Goal: Task Accomplishment & Management: Complete application form

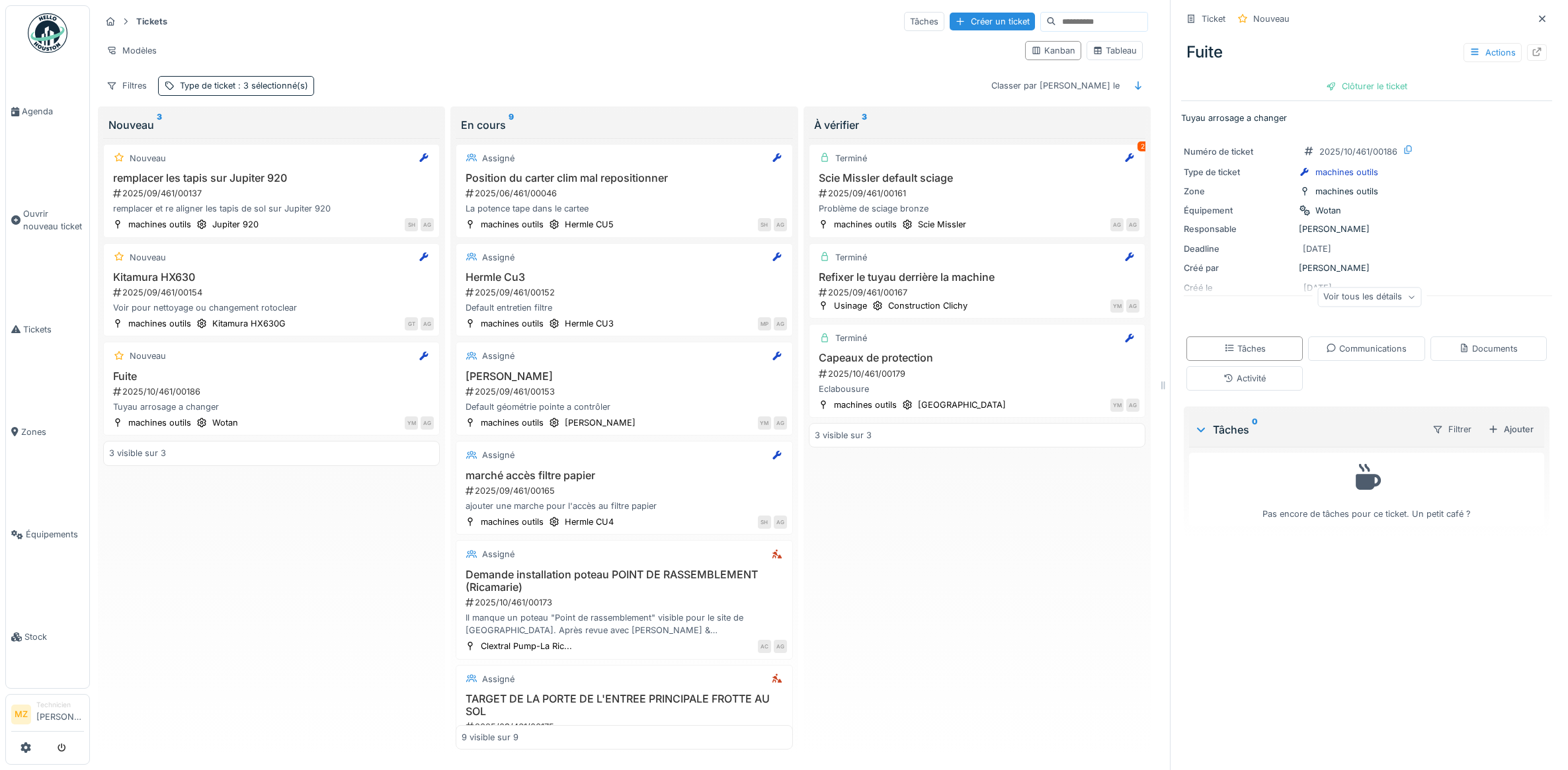
scroll to position [12, 0]
click at [61, 530] on span "Équipements" at bounding box center [55, 534] width 58 height 12
click at [35, 631] on span "Stock" at bounding box center [54, 637] width 59 height 12
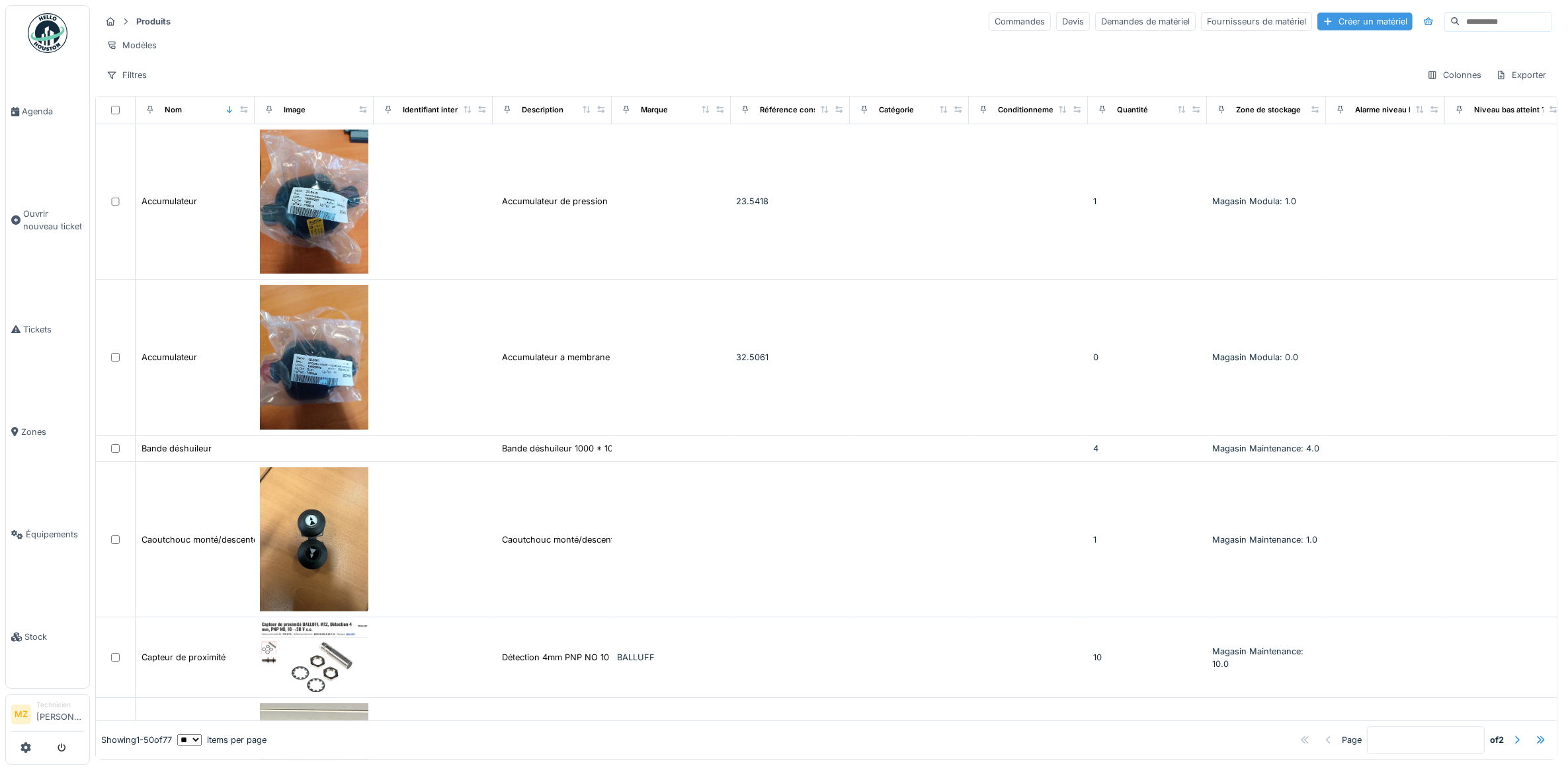
click at [1349, 20] on div "Créer un matériel" at bounding box center [1365, 21] width 95 height 18
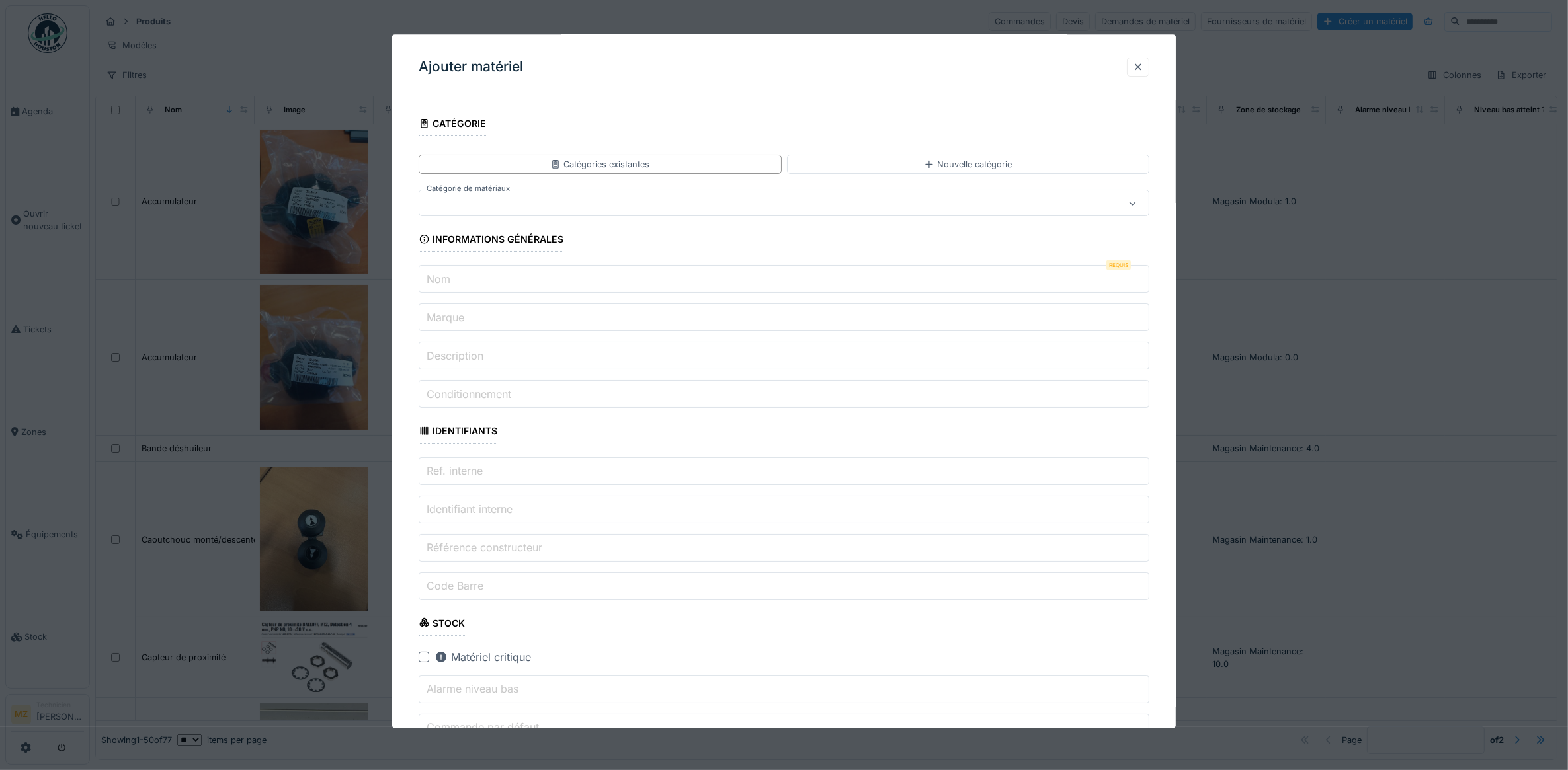
click at [607, 208] on div at bounding box center [743, 203] width 637 height 15
click at [567, 587] on input "Code Barre" at bounding box center [784, 586] width 731 height 28
click at [546, 292] on input "Nom" at bounding box center [784, 280] width 731 height 28
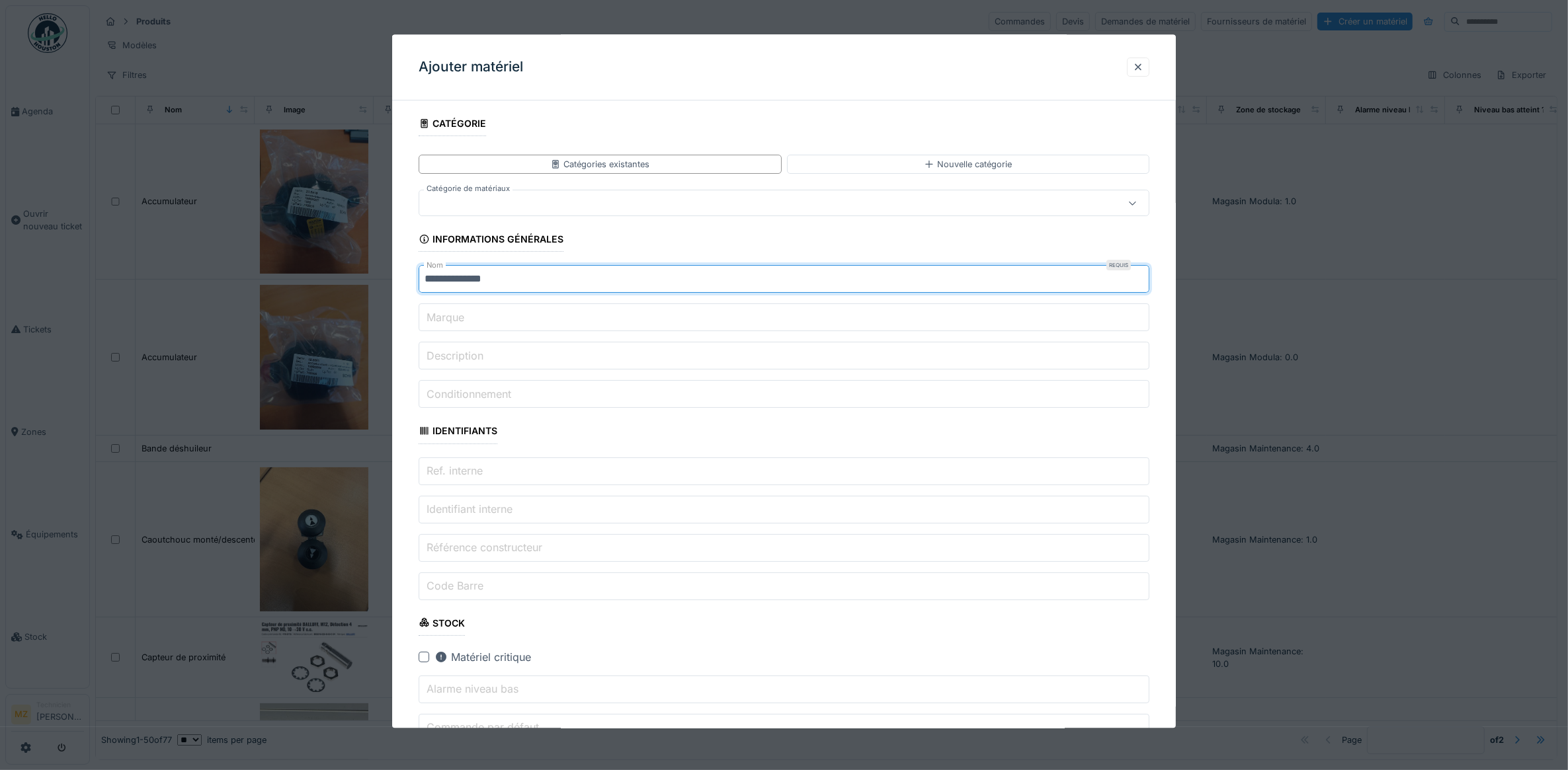
type input "**********"
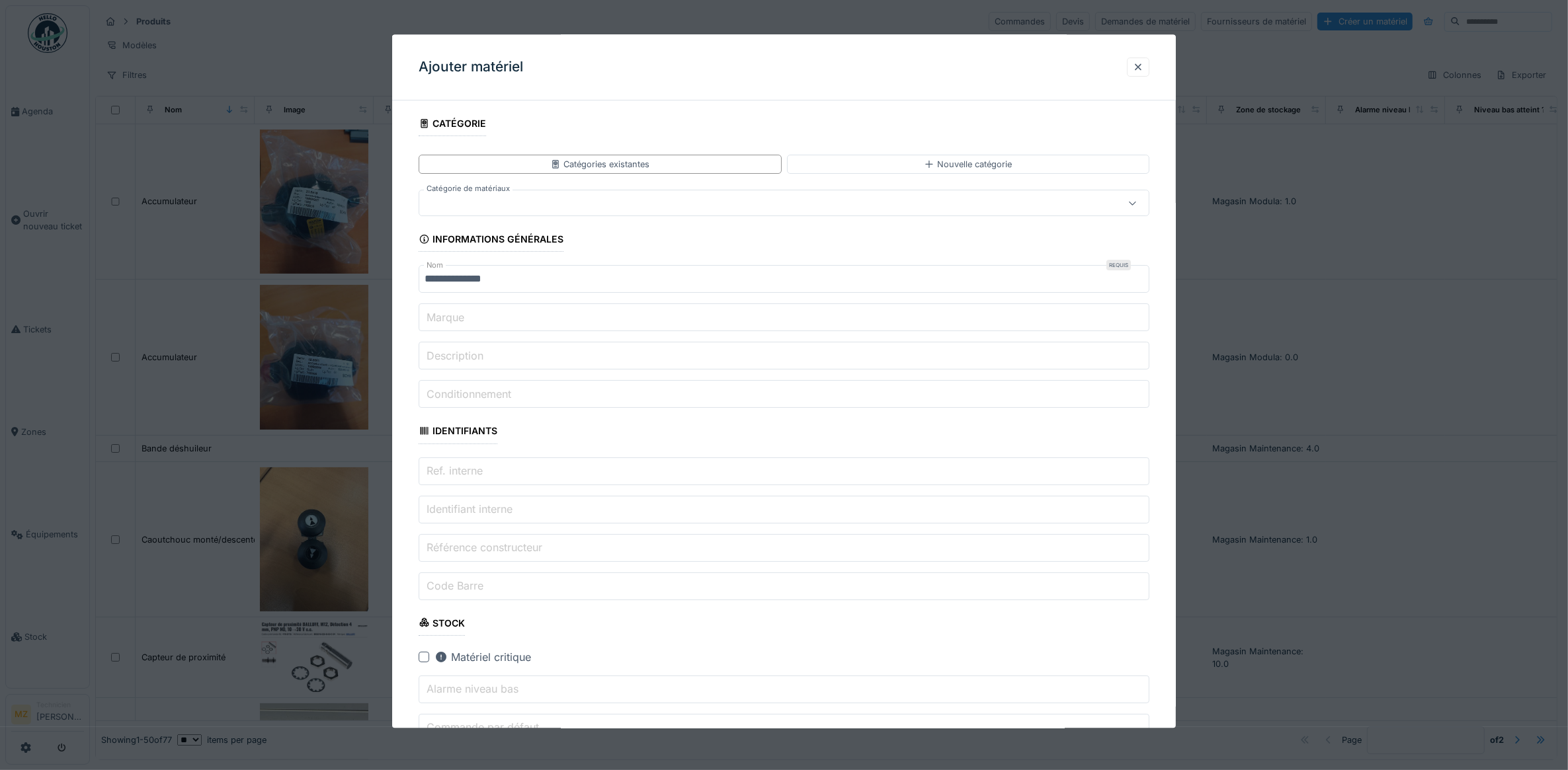
click at [576, 331] on input "Marque" at bounding box center [784, 318] width 731 height 28
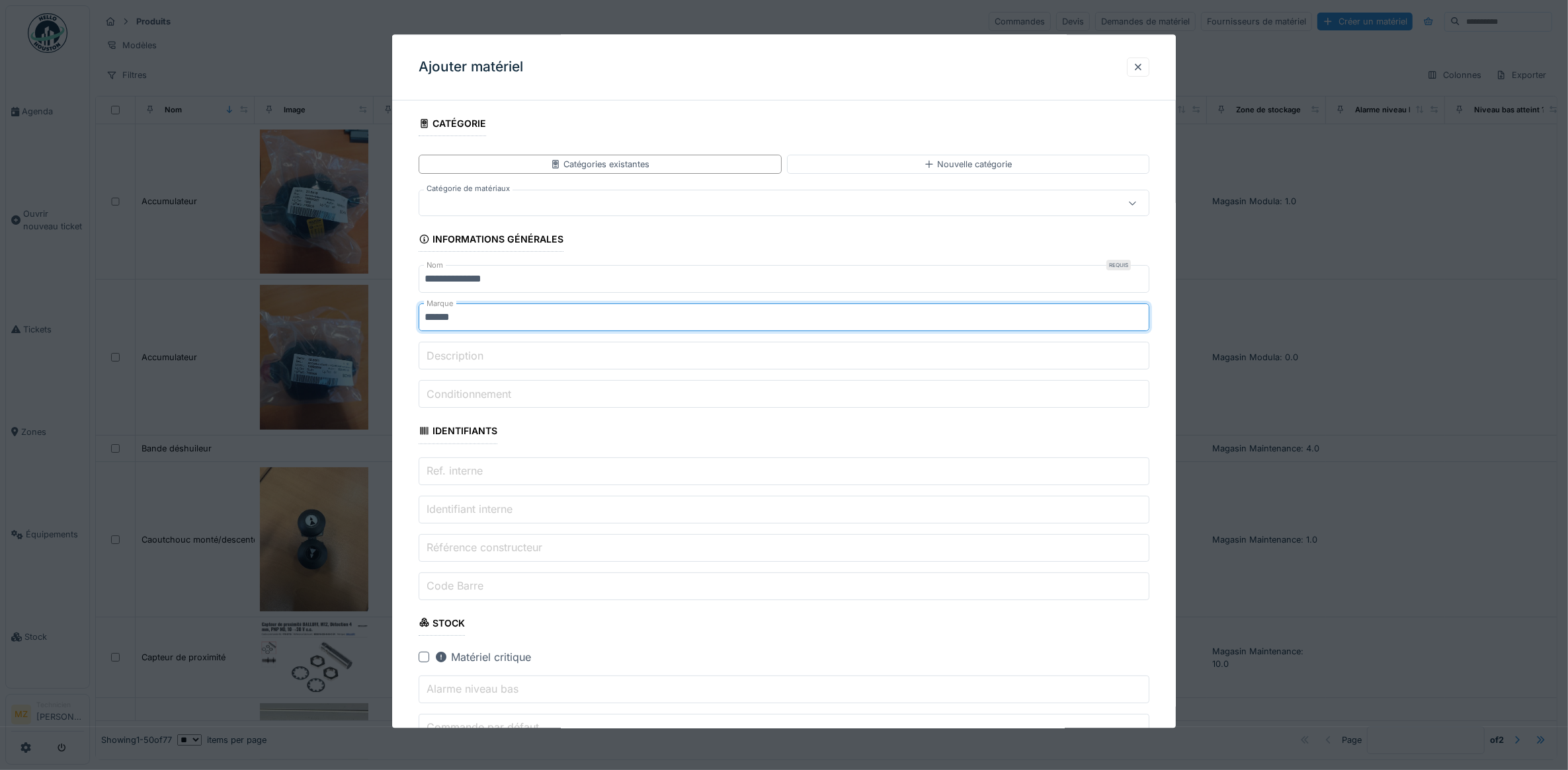
type input "******"
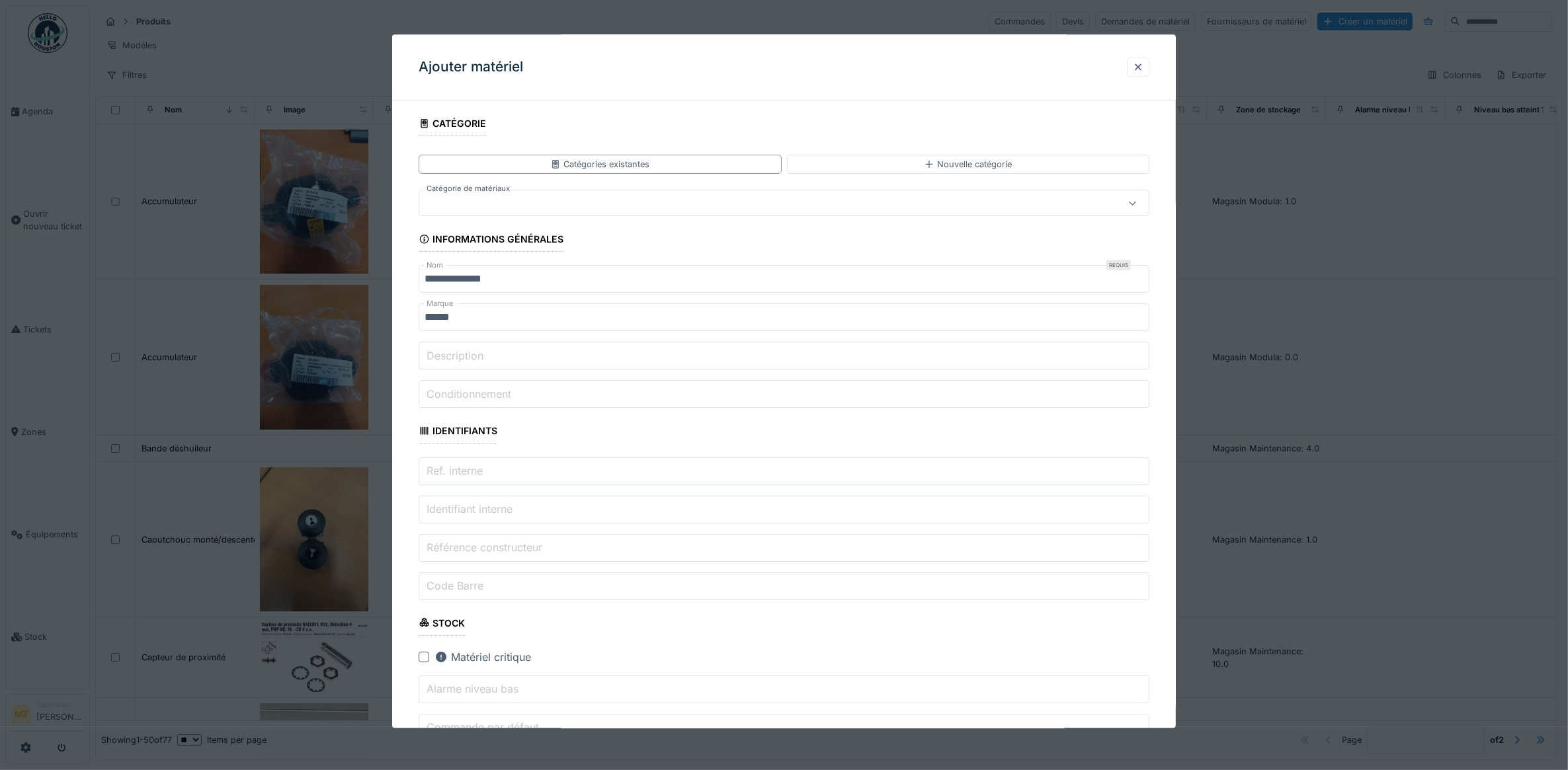
click at [544, 353] on input "Description" at bounding box center [784, 357] width 731 height 28
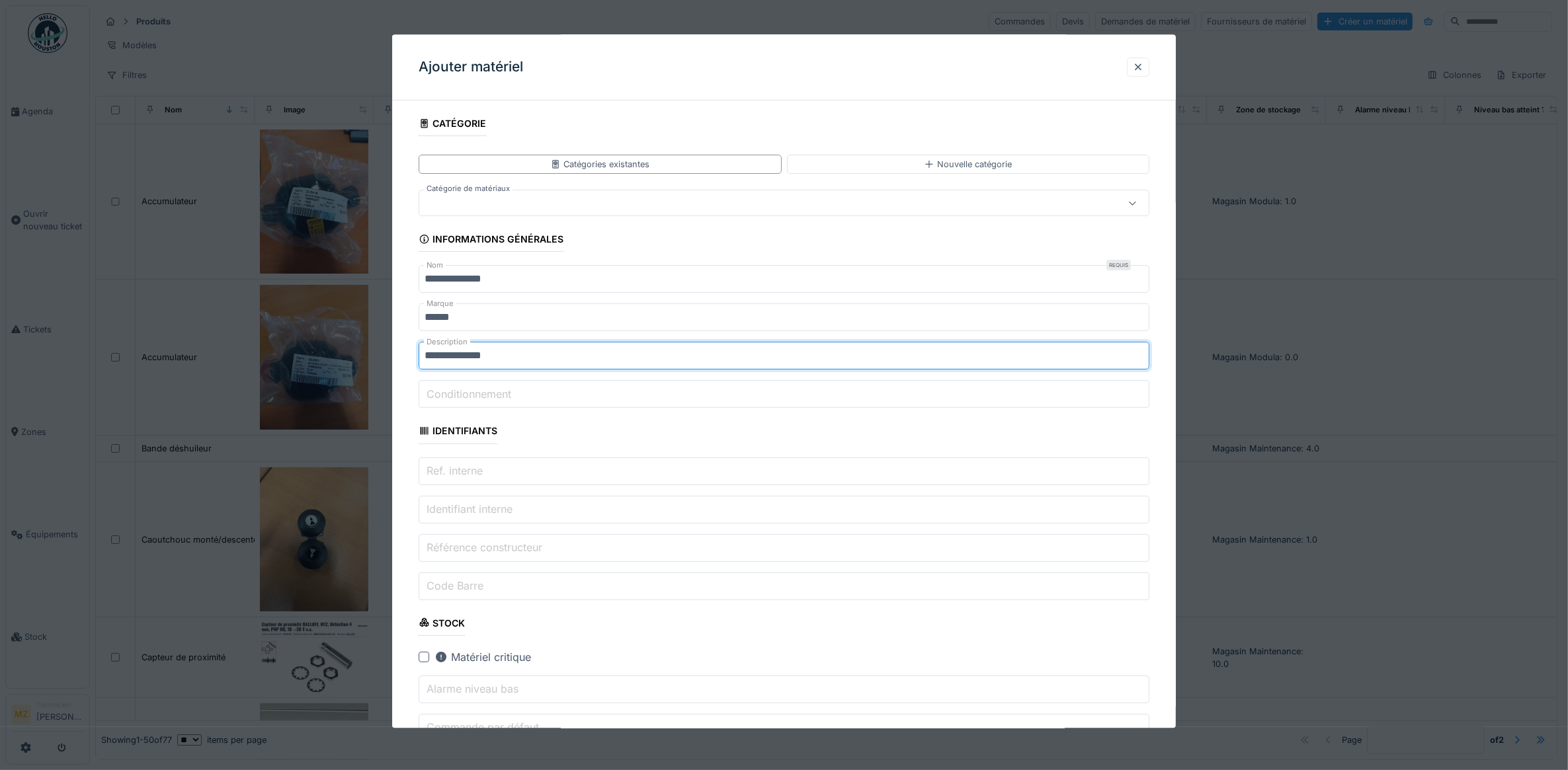
type input "**********"
click at [489, 396] on label "Conditionnement" at bounding box center [468, 394] width 90 height 16
click at [489, 396] on input "Conditionnement" at bounding box center [784, 395] width 731 height 28
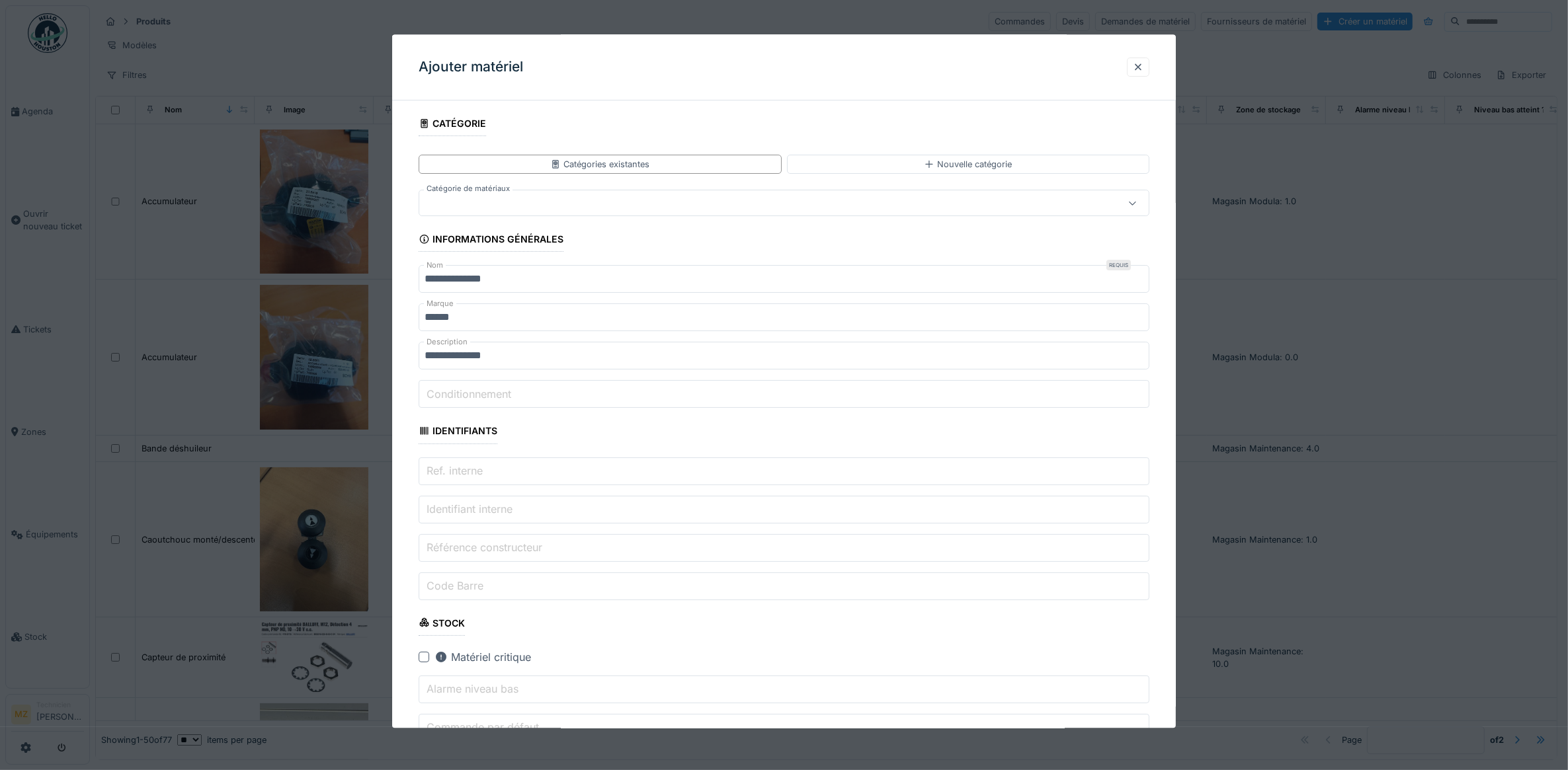
click at [477, 479] on label "Ref. interne" at bounding box center [454, 470] width 62 height 16
click at [477, 480] on input "Ref. interne" at bounding box center [784, 472] width 731 height 28
click at [504, 550] on label "Référence constructeur" at bounding box center [484, 547] width 121 height 16
click at [504, 550] on input "Référence constructeur" at bounding box center [784, 548] width 731 height 28
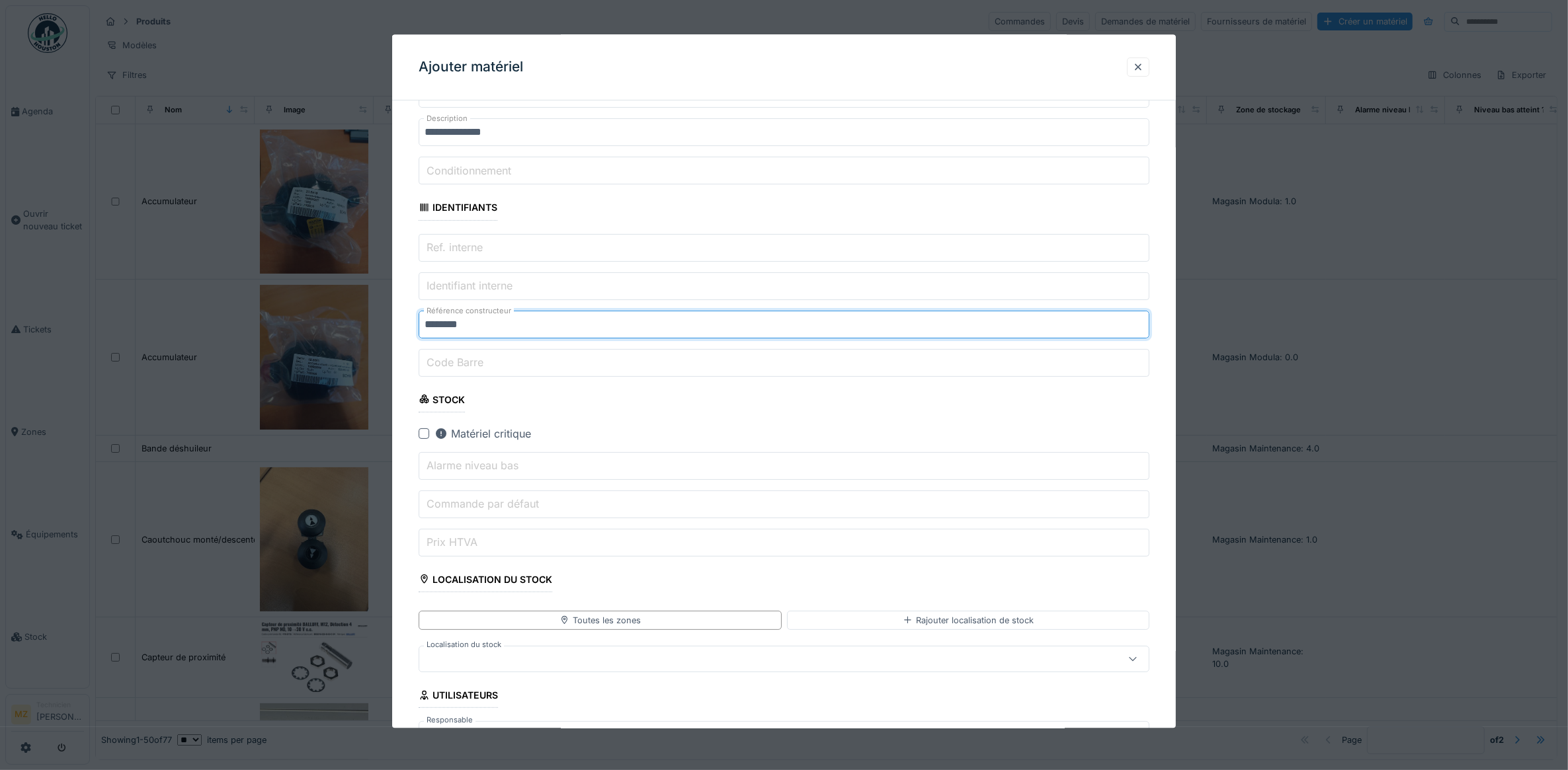
scroll to position [248, 0]
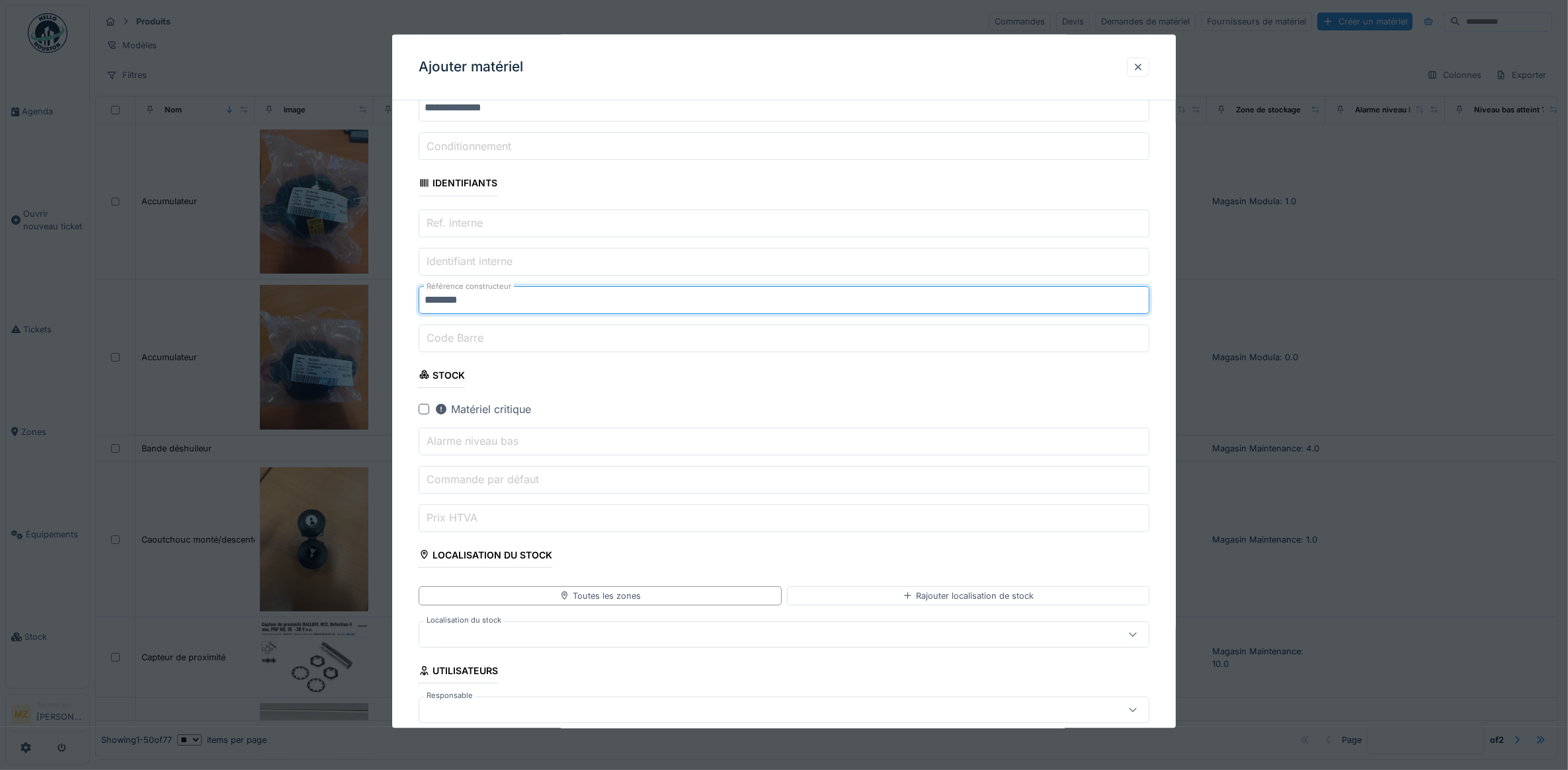
type input "********"
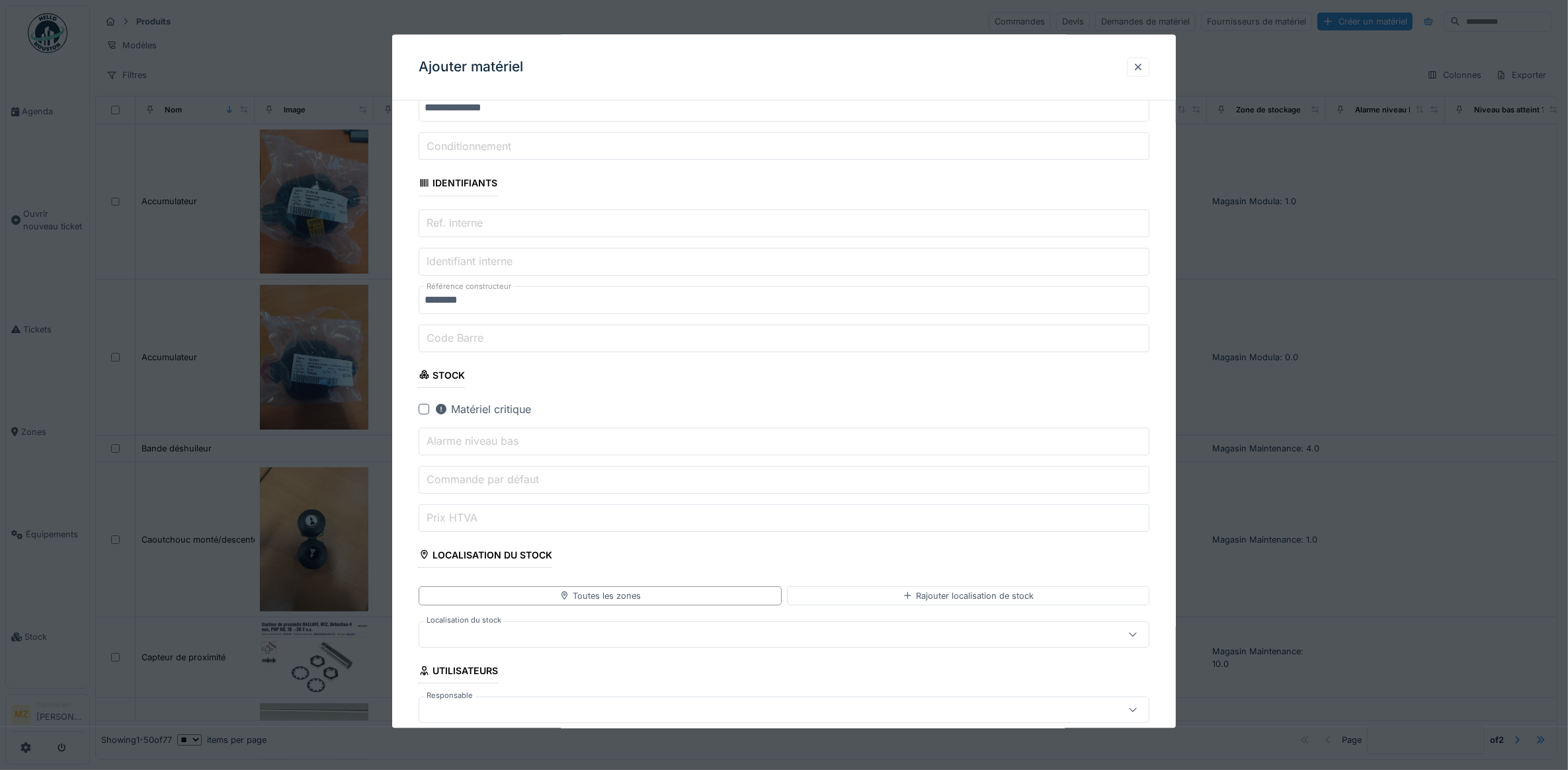
click at [501, 520] on input "Prix HTVA" at bounding box center [784, 519] width 731 height 28
type input "*"
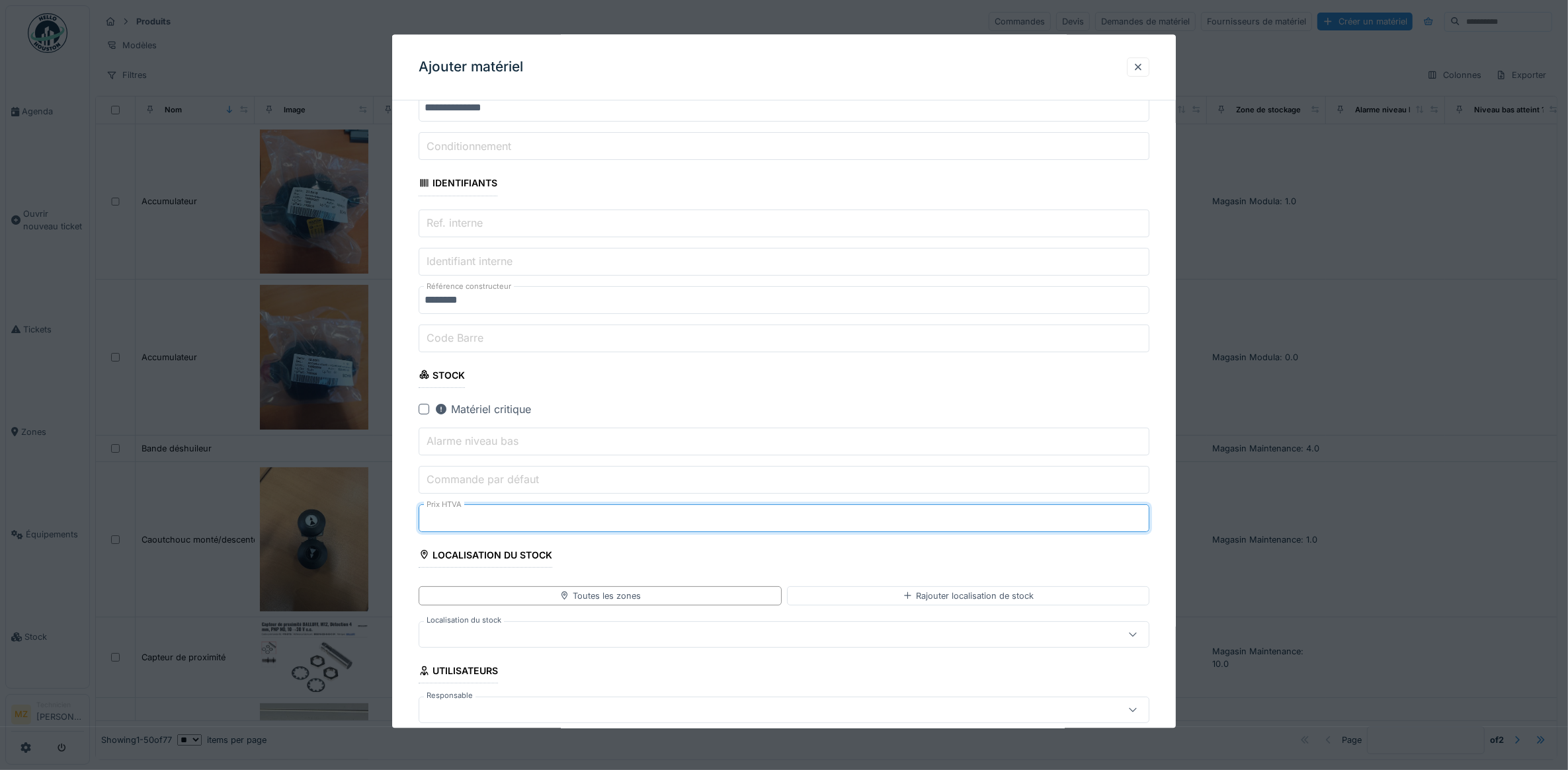
type input "***"
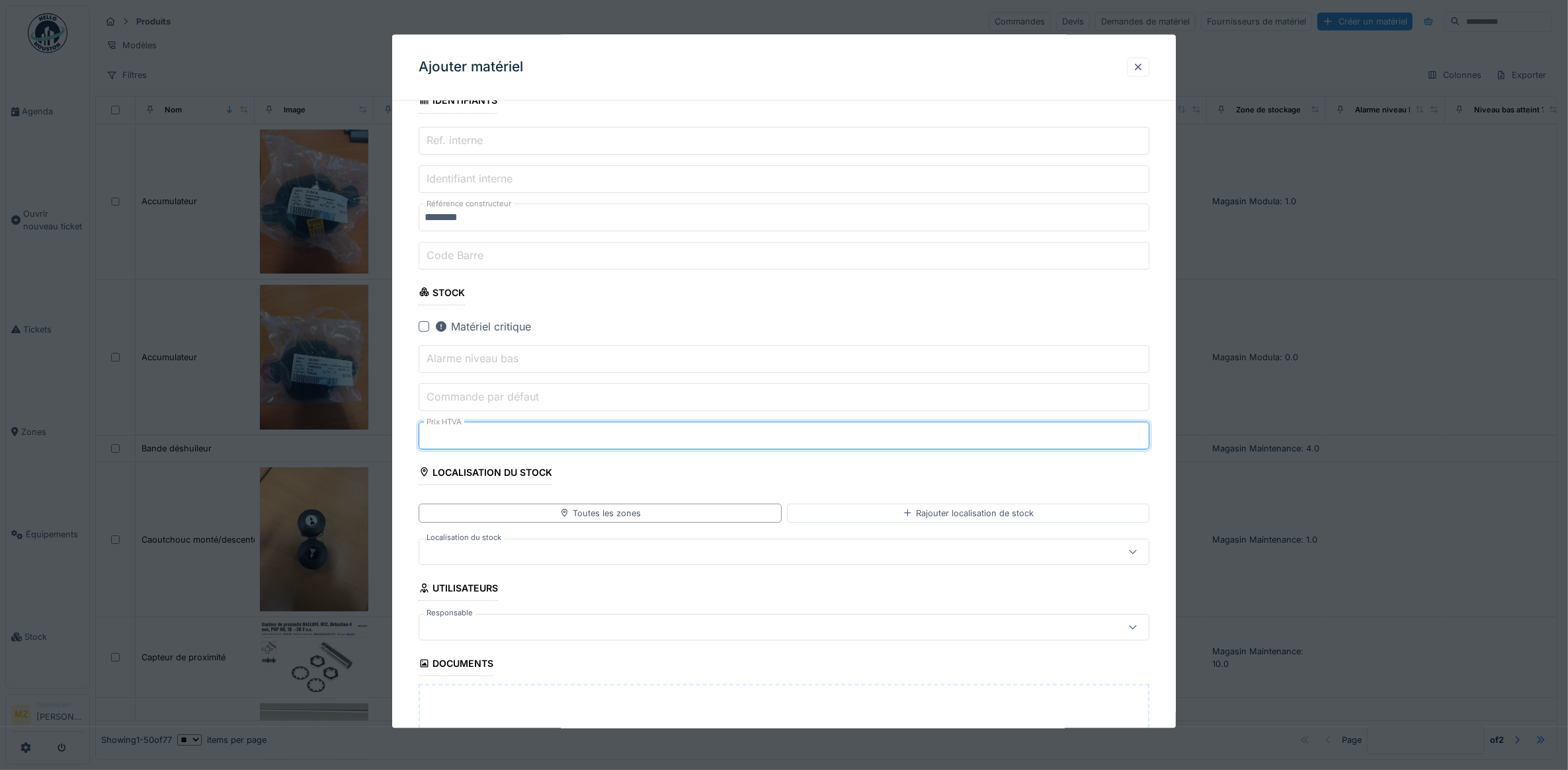
type input "****"
click at [604, 550] on div at bounding box center [743, 552] width 637 height 15
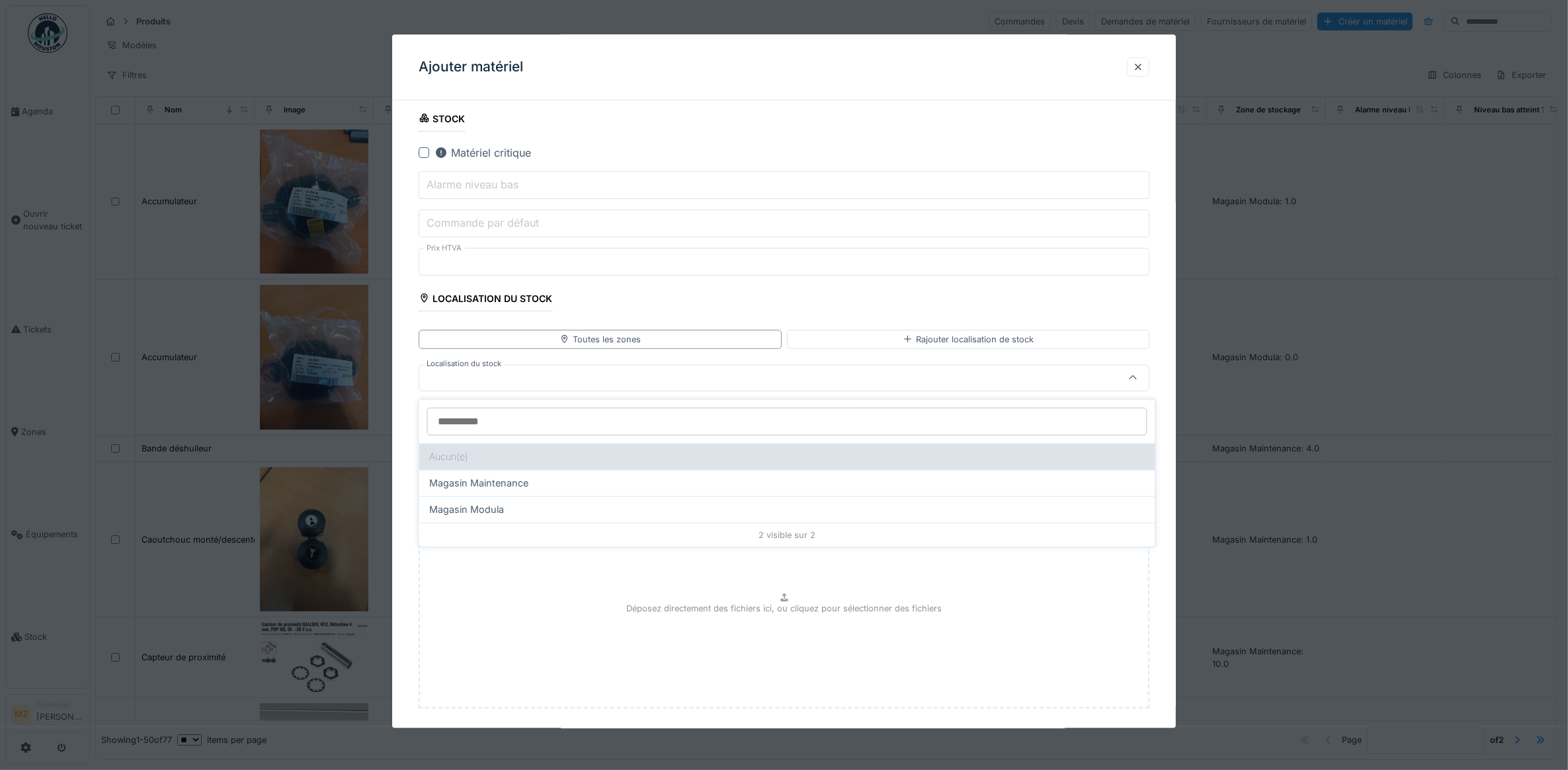
scroll to position [506, 0]
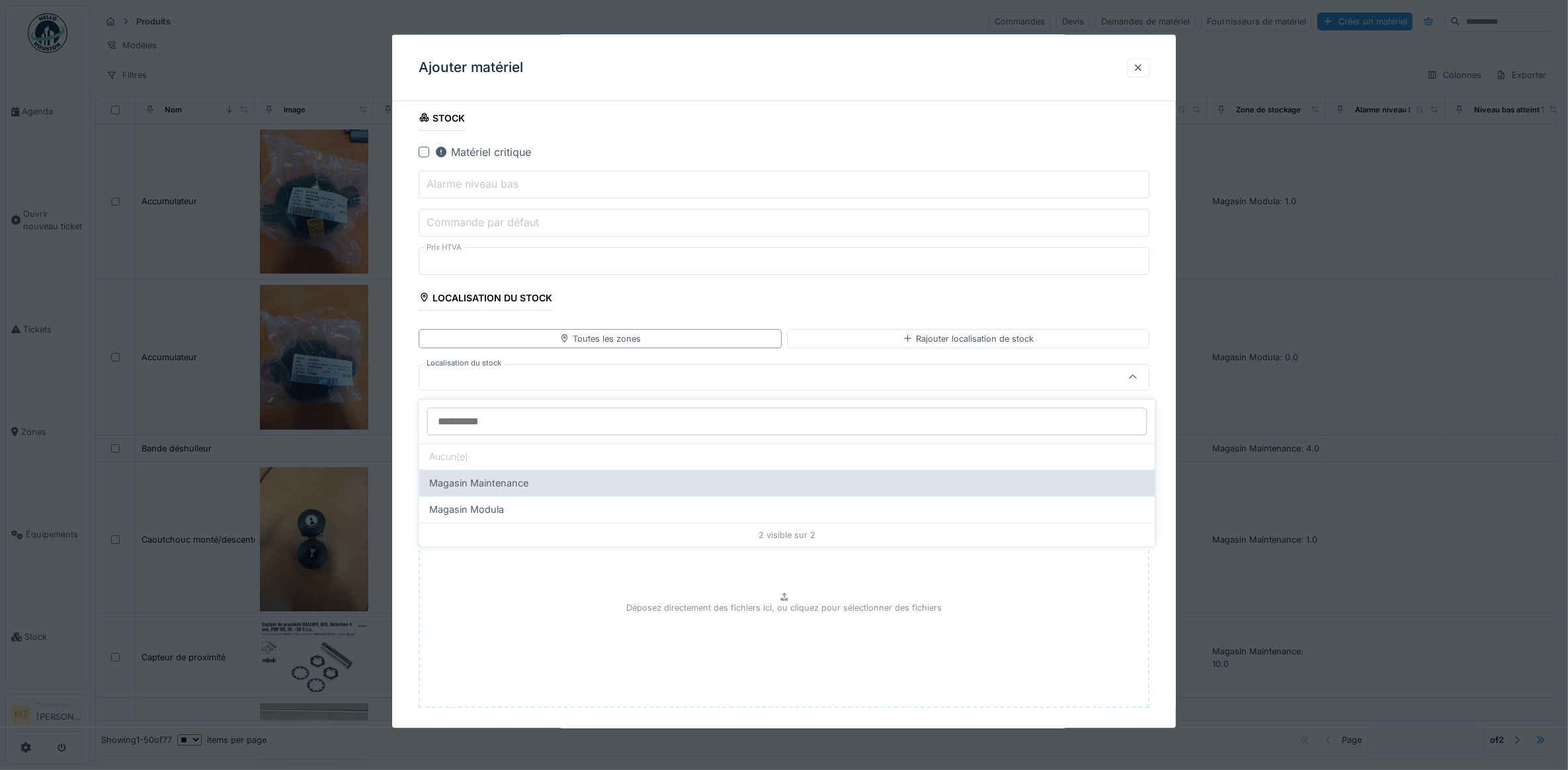
click at [558, 486] on div "Magasin Maintenance" at bounding box center [788, 483] width 715 height 15
type input "*****"
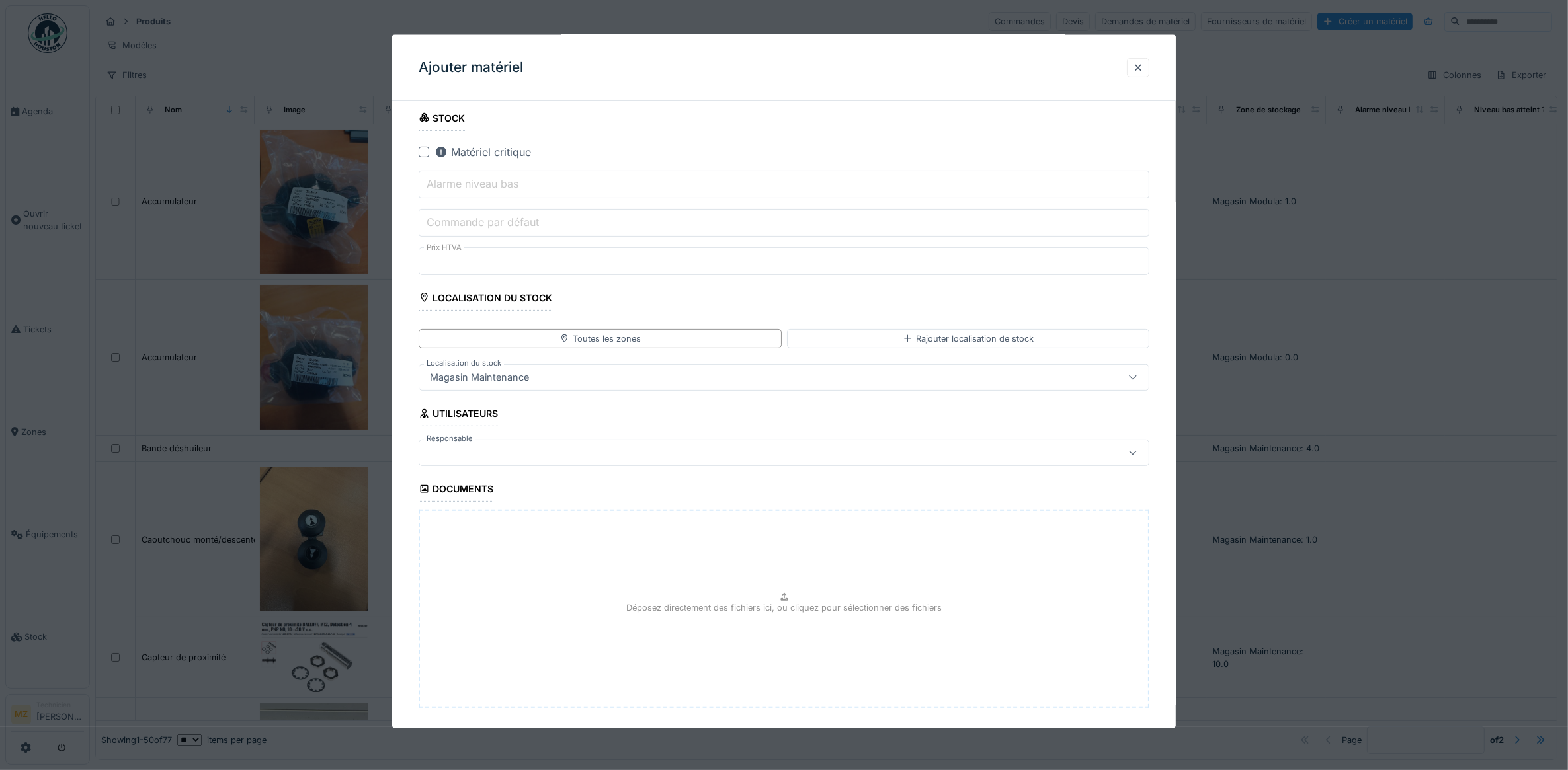
click at [530, 452] on div at bounding box center [743, 452] width 637 height 15
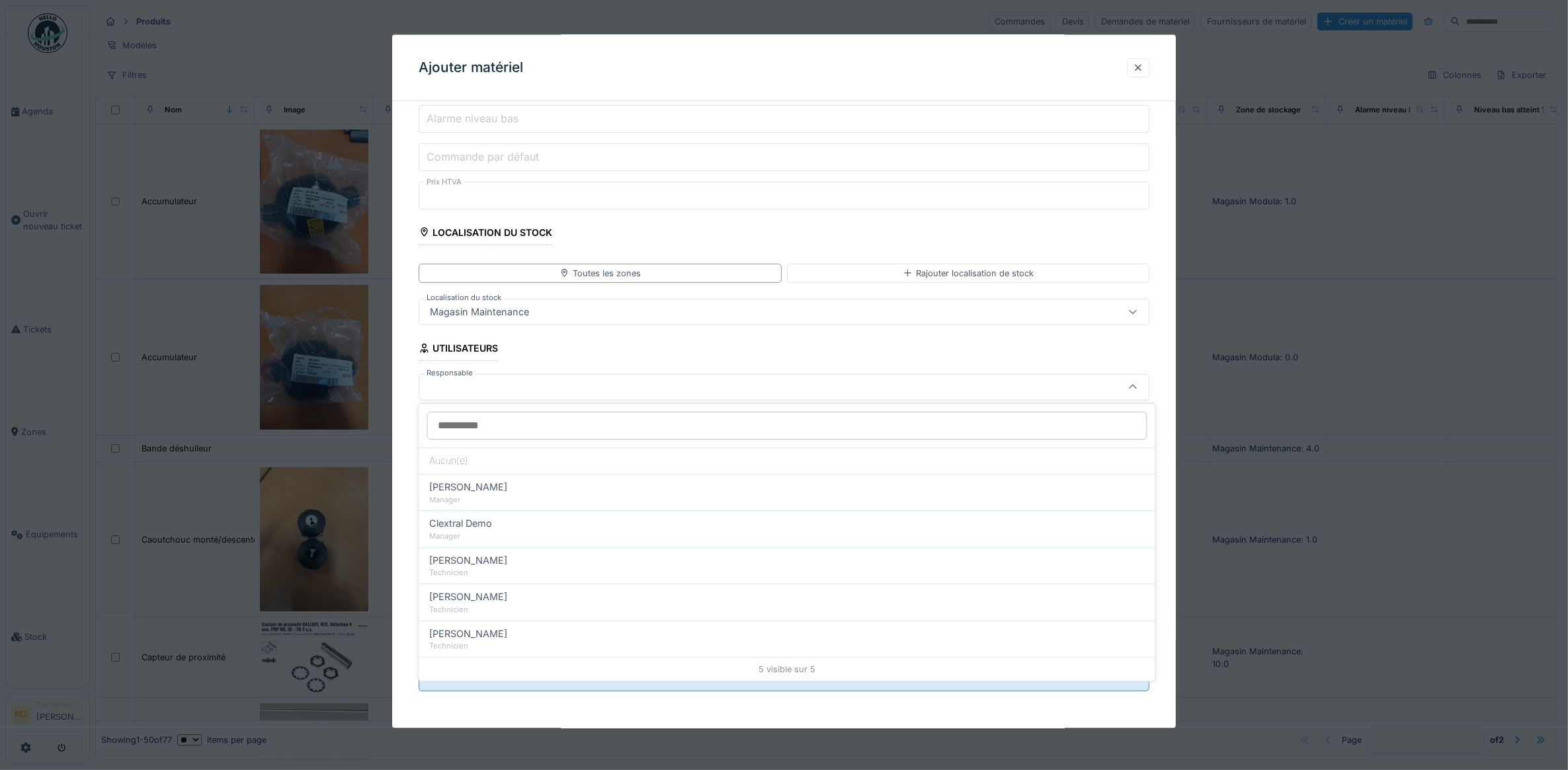
click at [585, 370] on fieldset "**********" at bounding box center [784, 121] width 731 height 1162
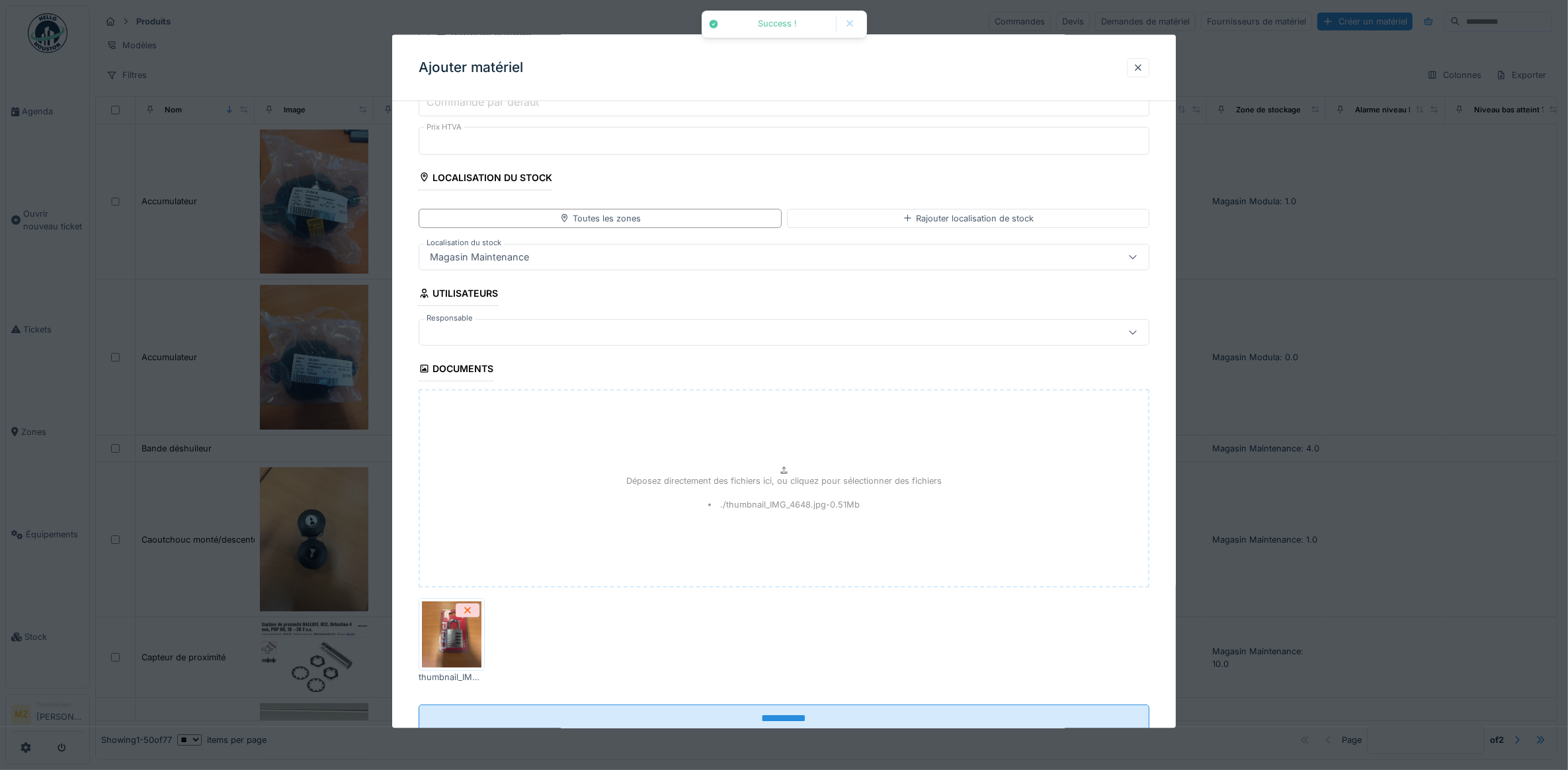
scroll to position [672, 0]
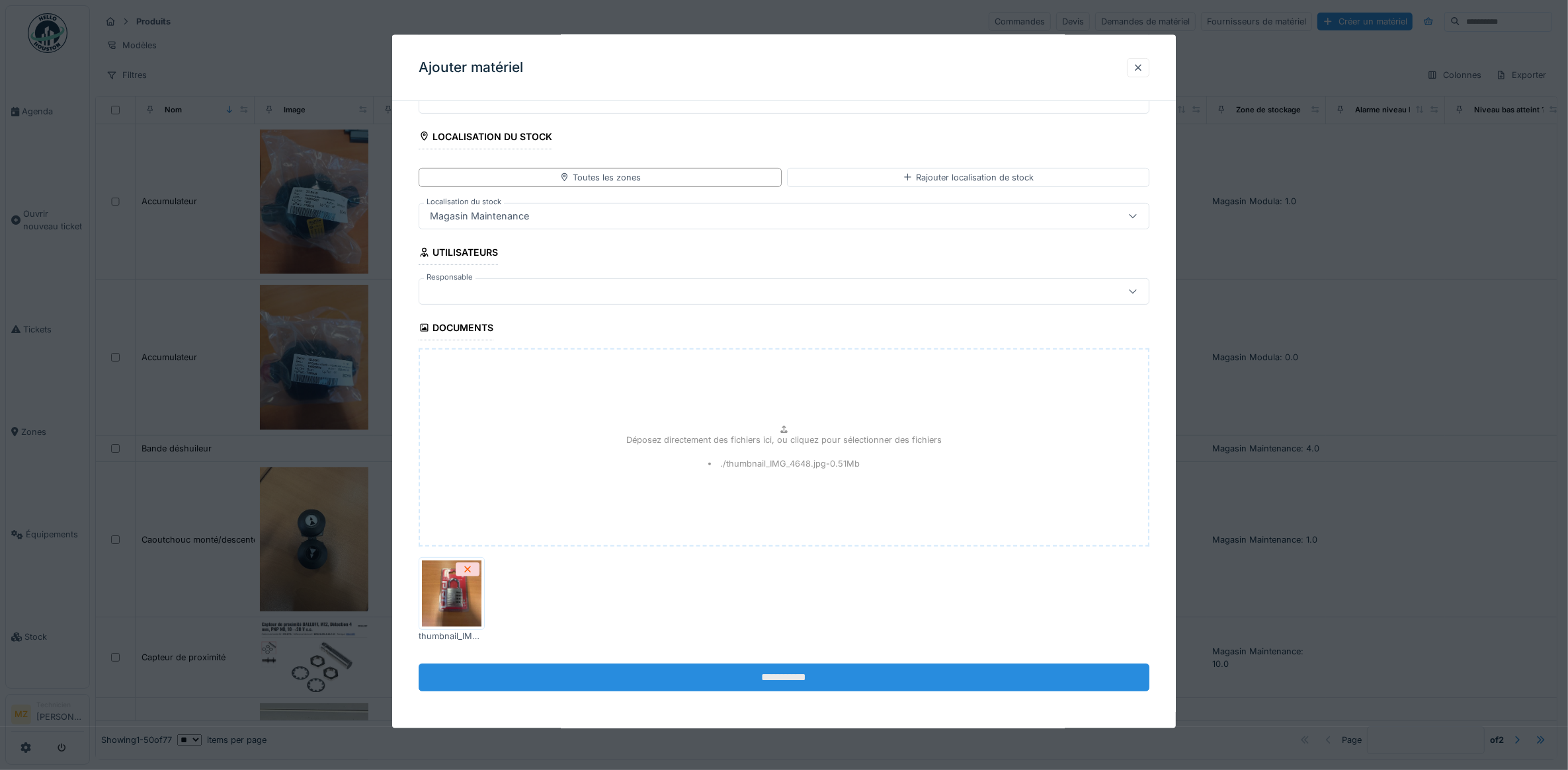
click at [711, 681] on input "**********" at bounding box center [784, 677] width 731 height 28
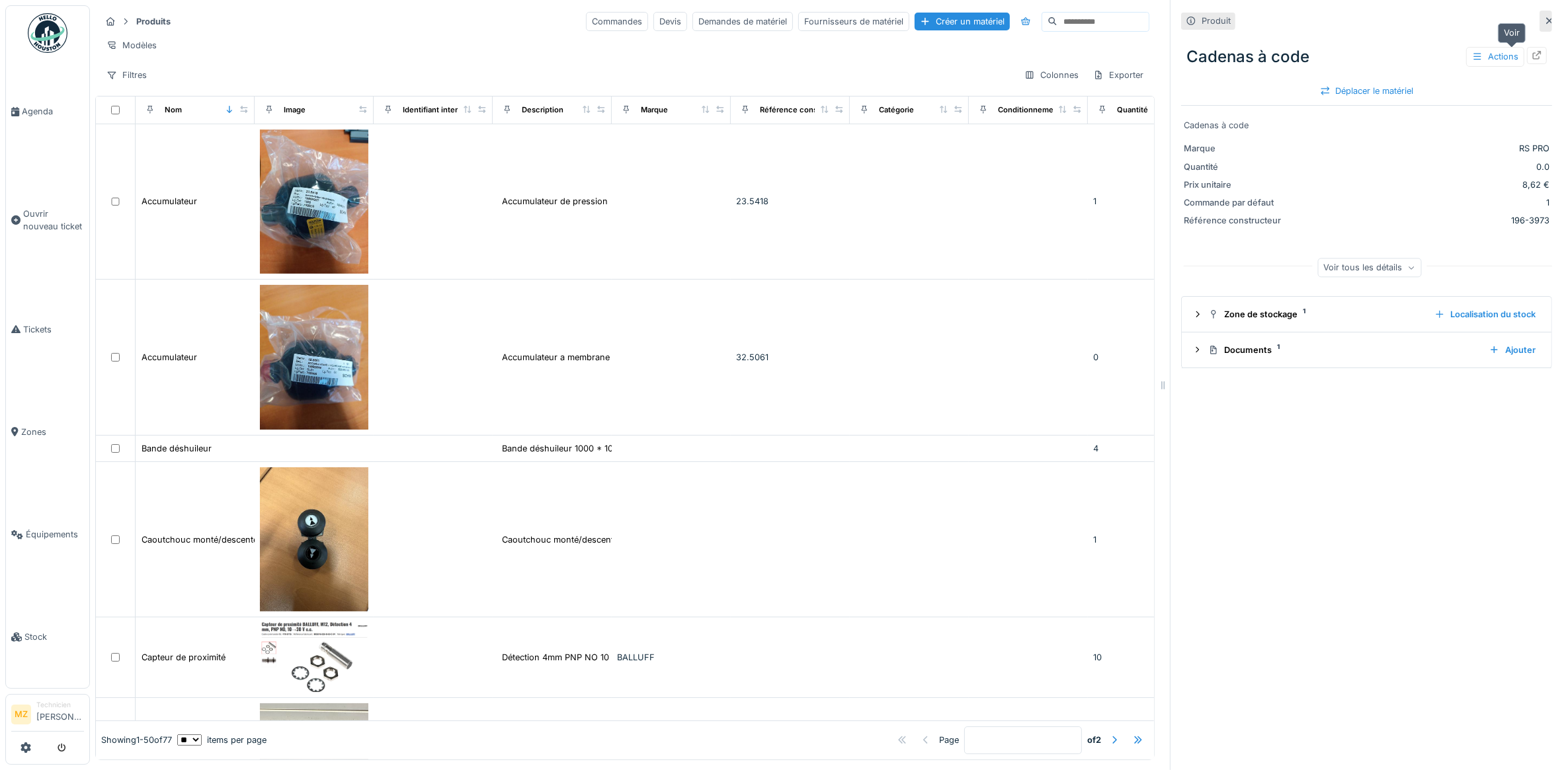
click at [1531, 51] on icon at bounding box center [1537, 54] width 11 height 9
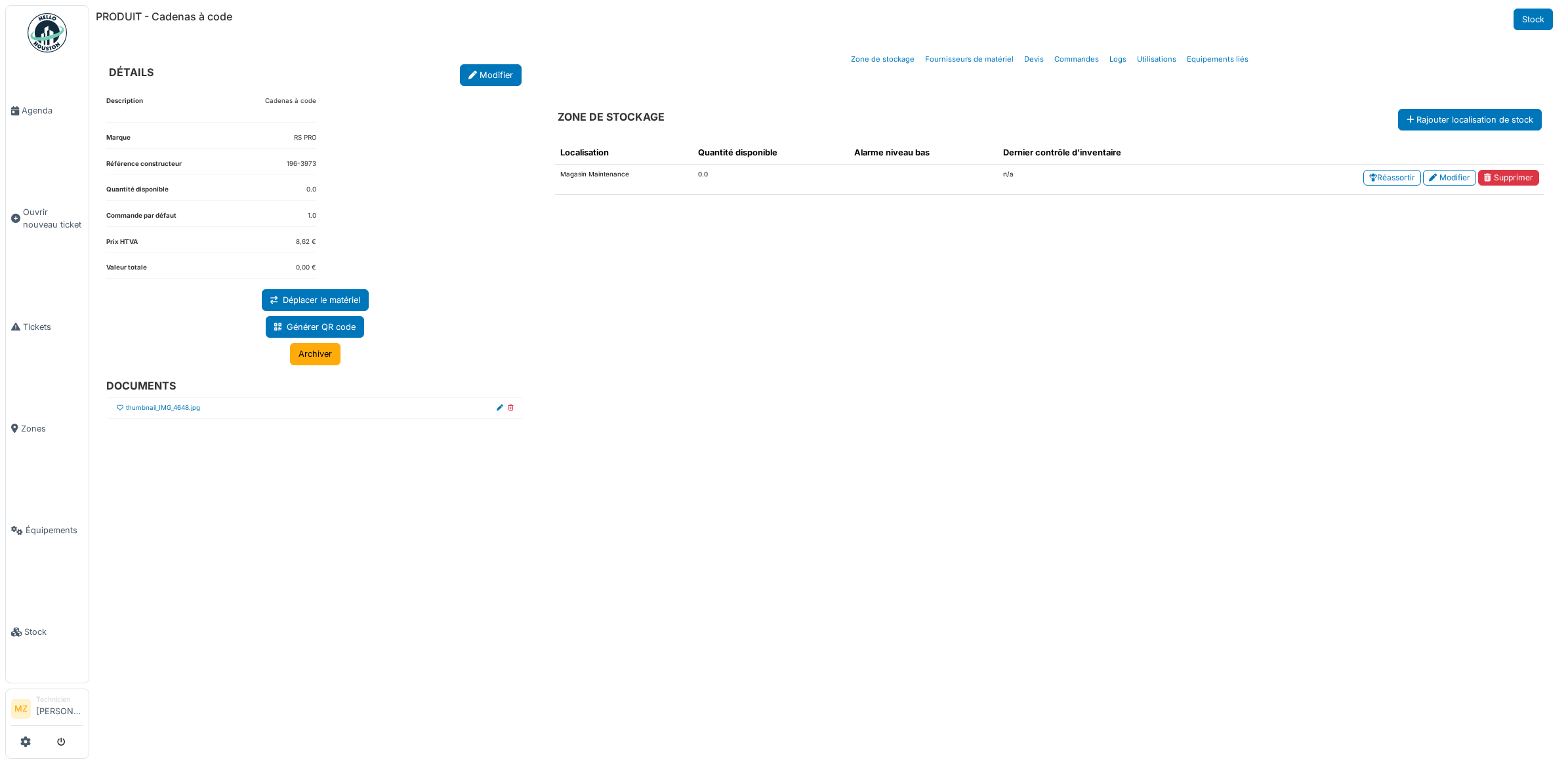
click at [122, 409] on icon at bounding box center [120, 408] width 6 height 6
click at [998, 50] on link "Fournisseurs de matériel" at bounding box center [969, 59] width 99 height 31
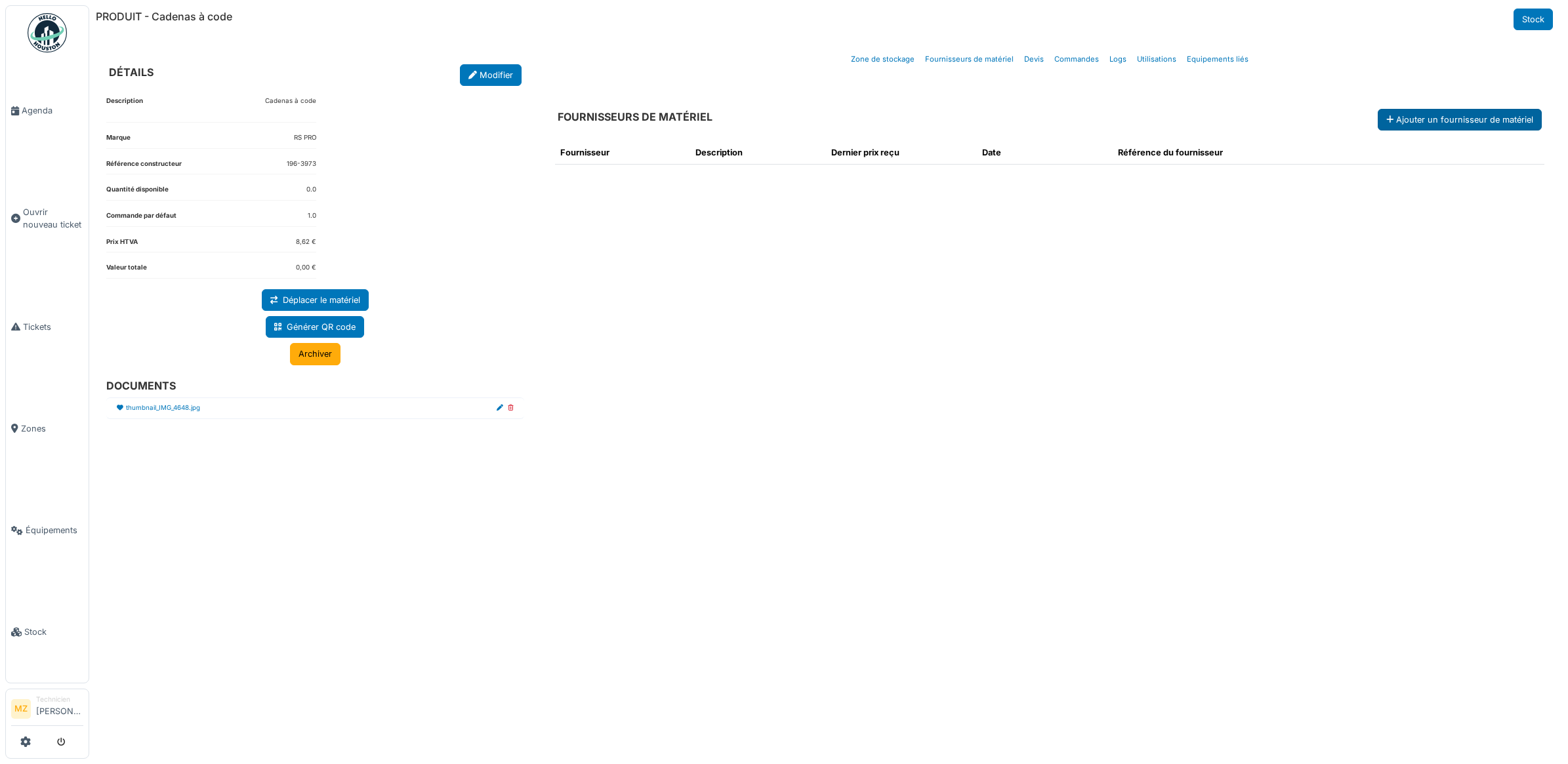
click at [1428, 127] on button "Ajouter un fournisseur de matériel" at bounding box center [1460, 120] width 164 height 22
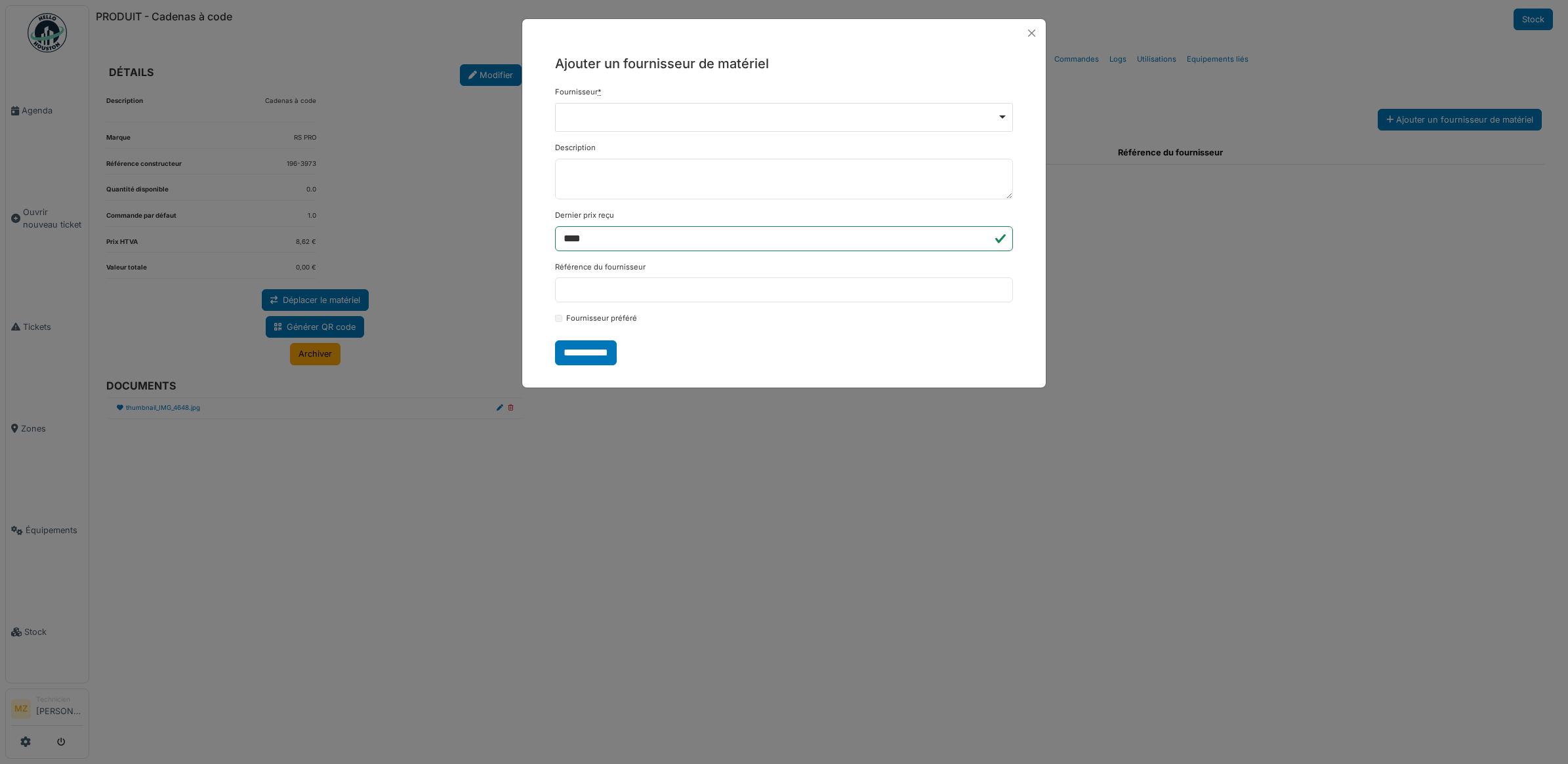
click at [693, 116] on div "Remove item" at bounding box center [784, 116] width 447 height 5
select select "****"
click at [625, 235] on input "****" at bounding box center [784, 240] width 458 height 25
drag, startPoint x: 625, startPoint y: 235, endPoint x: 499, endPoint y: 224, distance: 126.5
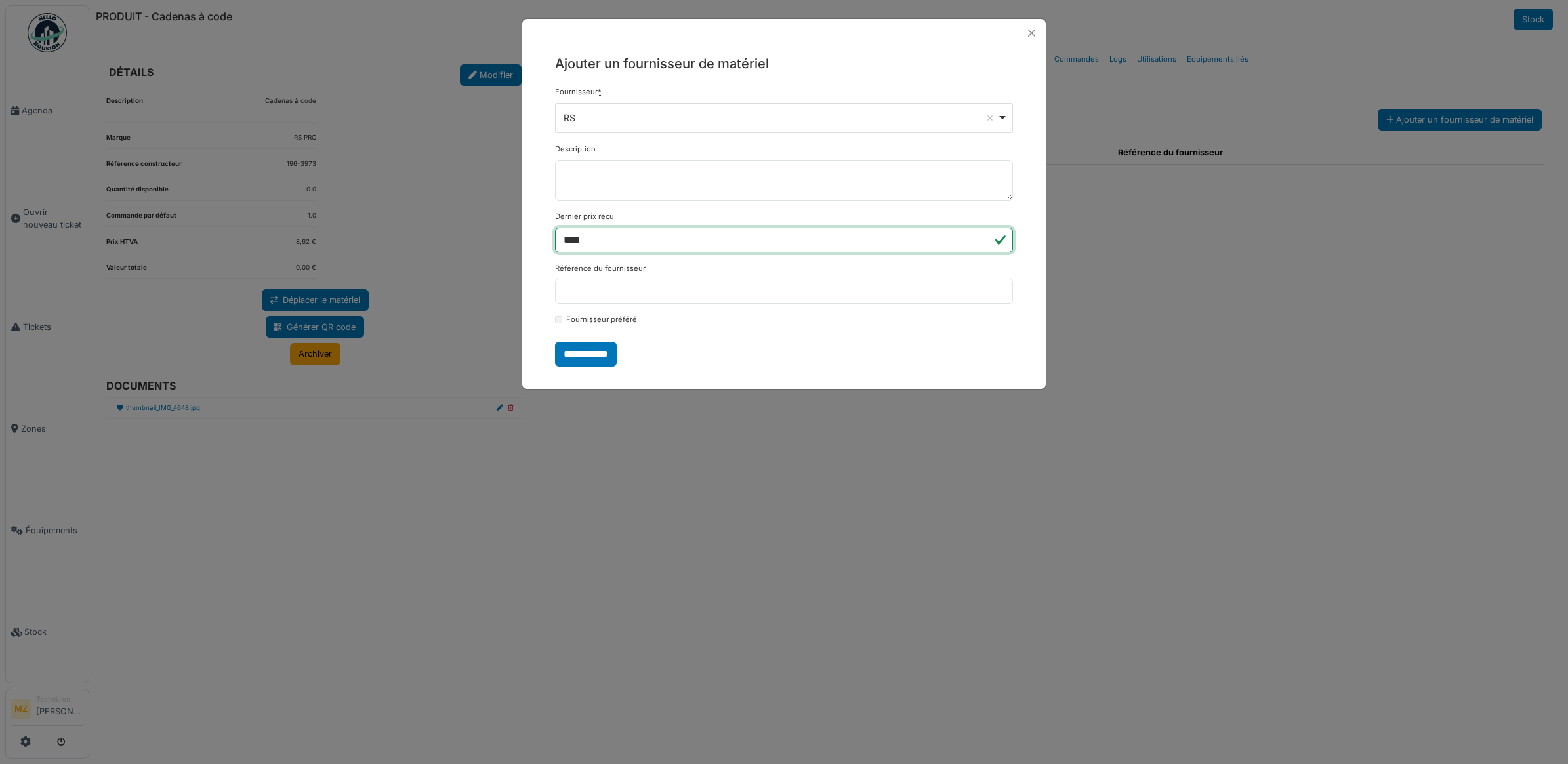
click at [500, 224] on div "**********" at bounding box center [784, 382] width 1568 height 764
type input "****"
click at [572, 355] on input "**********" at bounding box center [586, 354] width 62 height 25
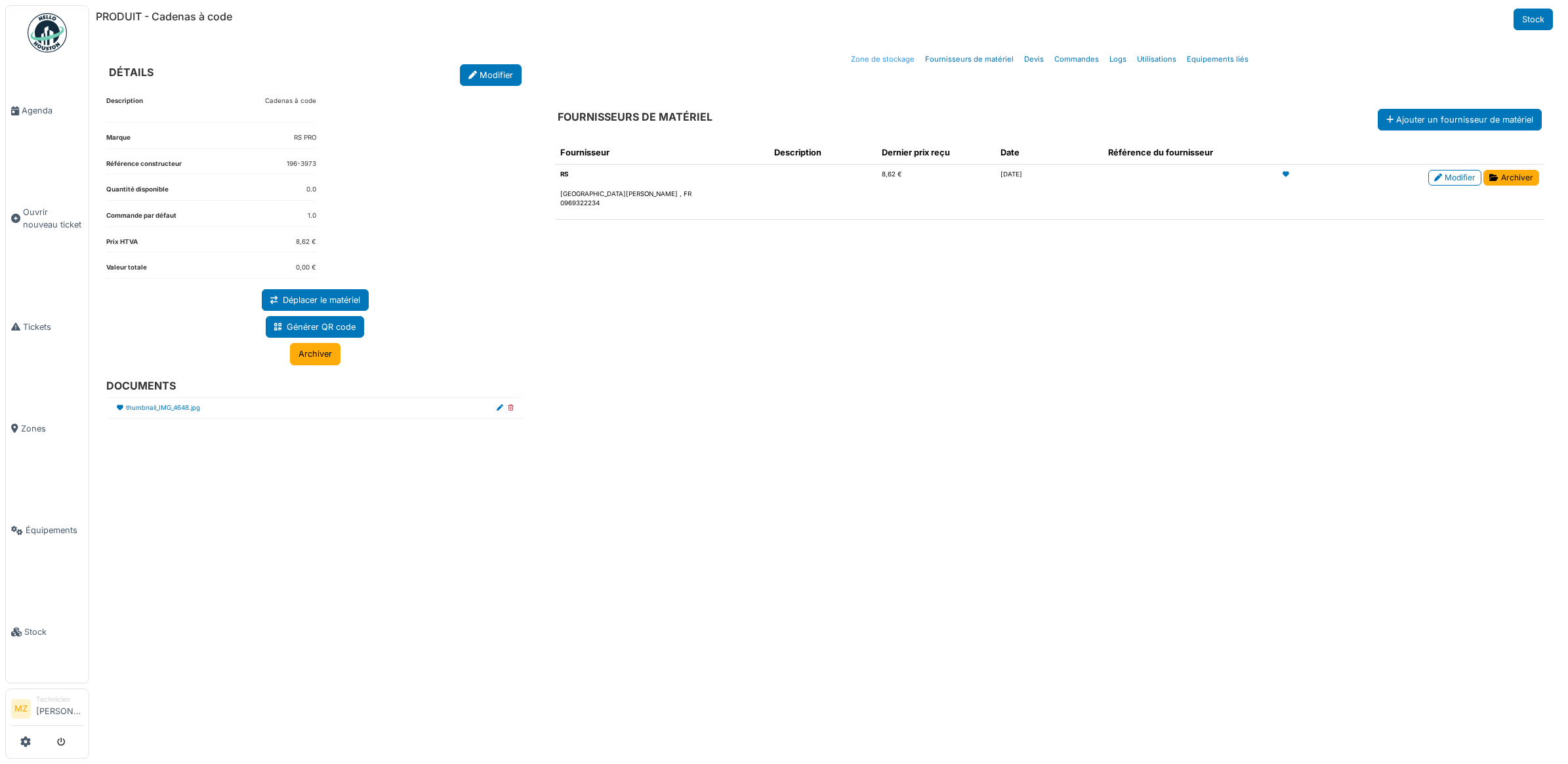
click at [913, 56] on link "Zone de stockage" at bounding box center [883, 59] width 74 height 31
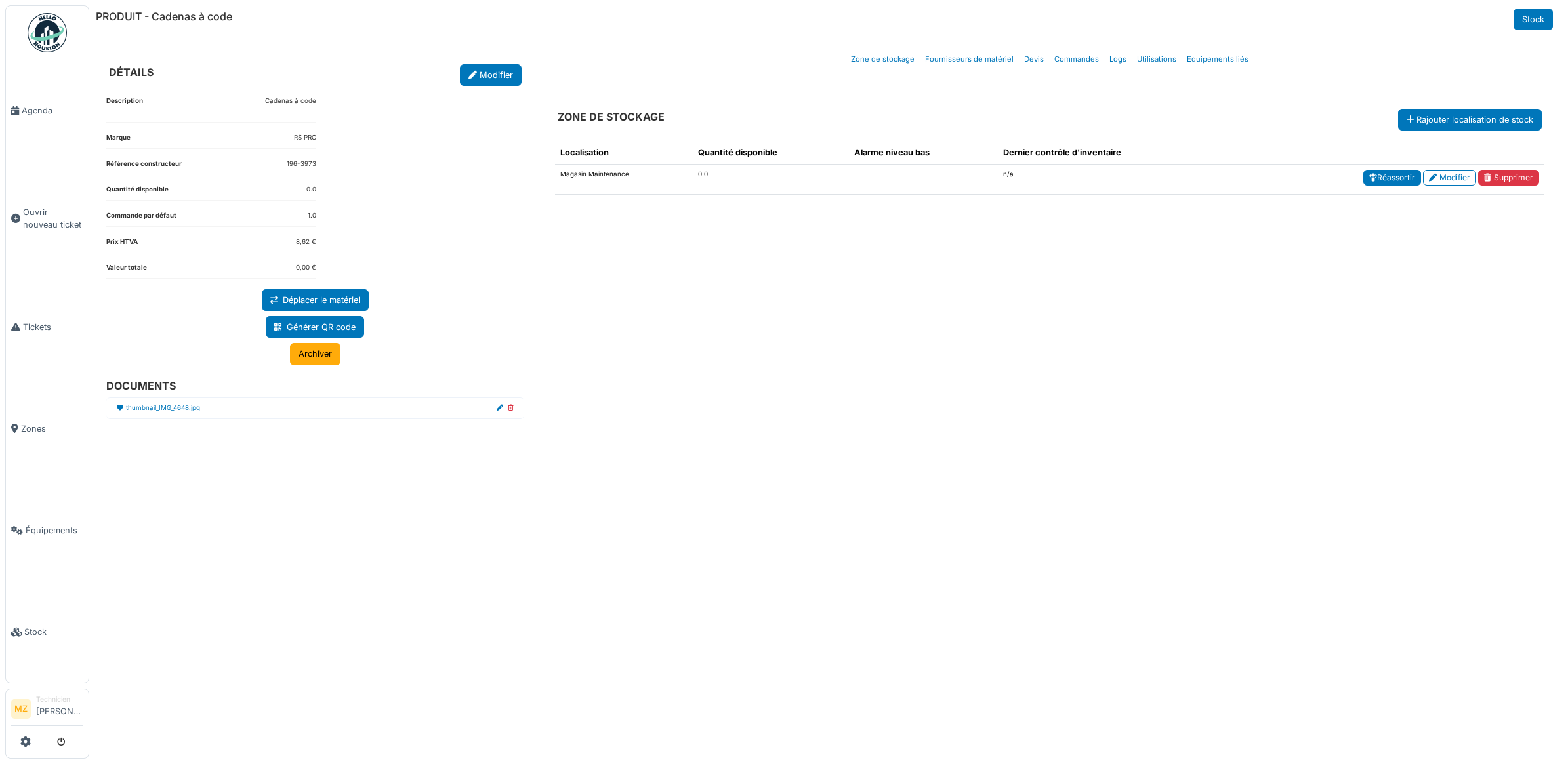
click at [1381, 171] on link "Réassortir" at bounding box center [1392, 178] width 58 height 15
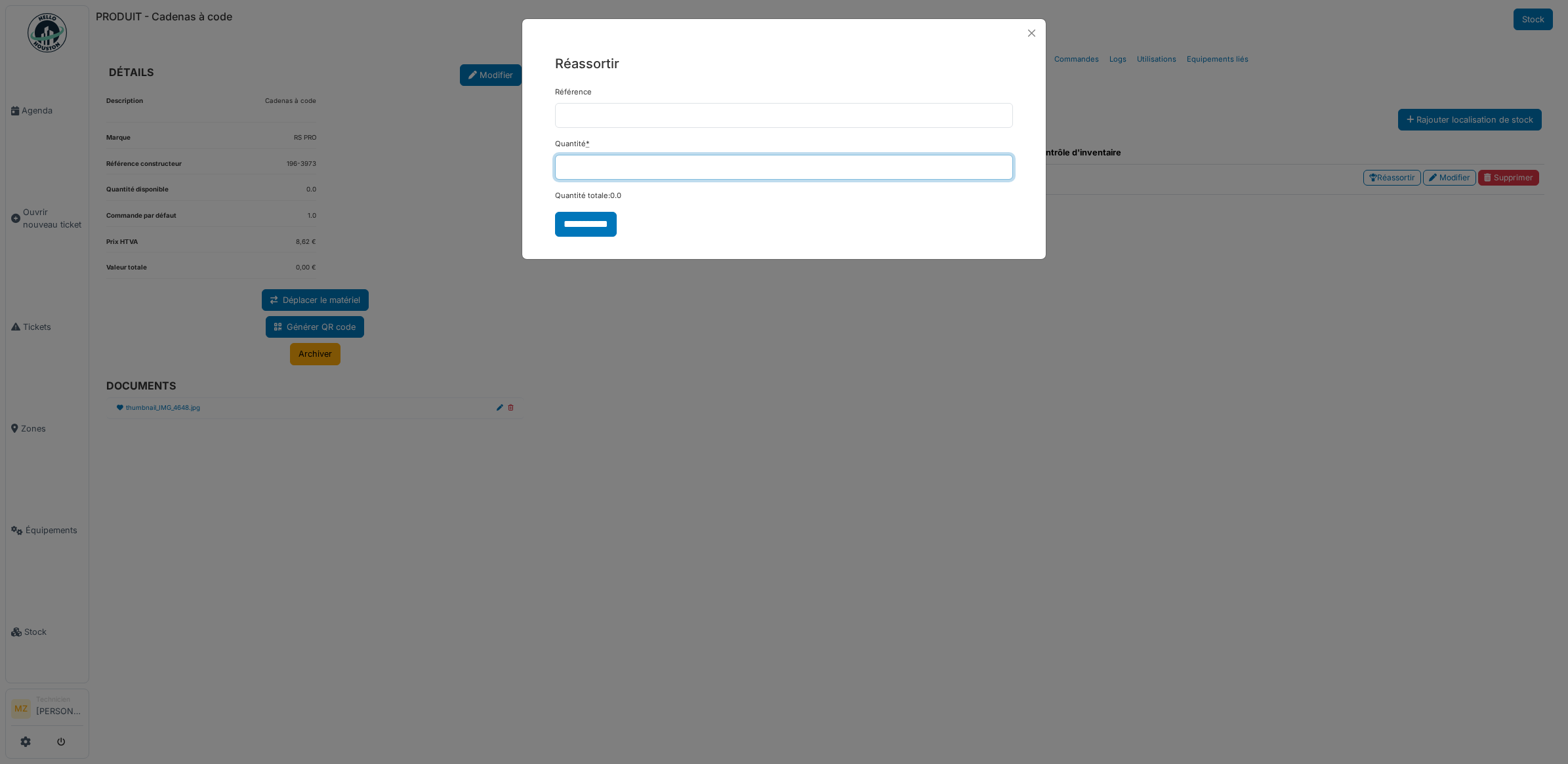
drag, startPoint x: 641, startPoint y: 168, endPoint x: 182, endPoint y: 133, distance: 460.3
click at [194, 140] on div "**********" at bounding box center [784, 382] width 1568 height 764
type input "**"
click at [608, 226] on input "**********" at bounding box center [586, 224] width 62 height 25
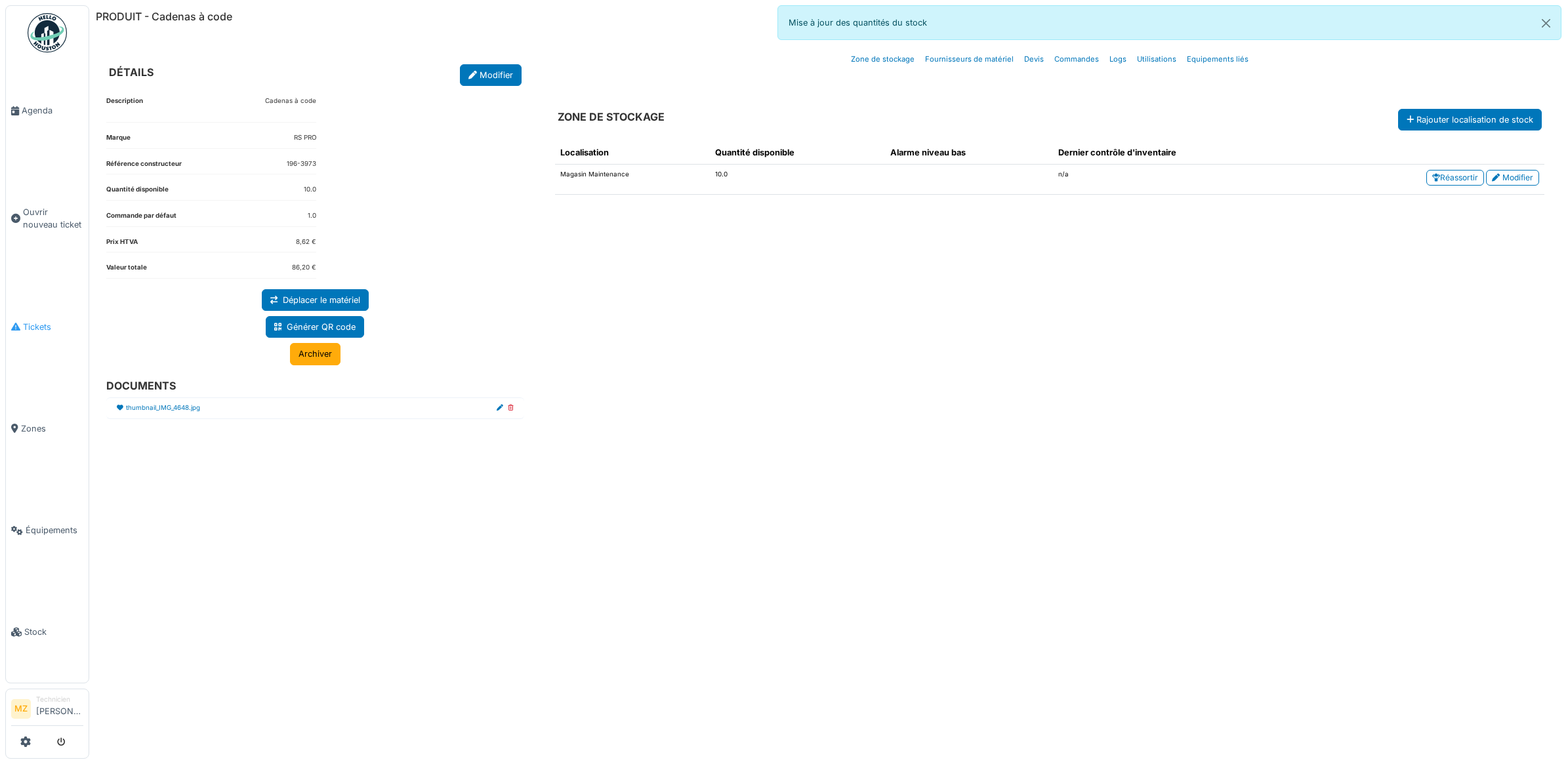
click at [24, 321] on span "Tickets" at bounding box center [53, 327] width 60 height 12
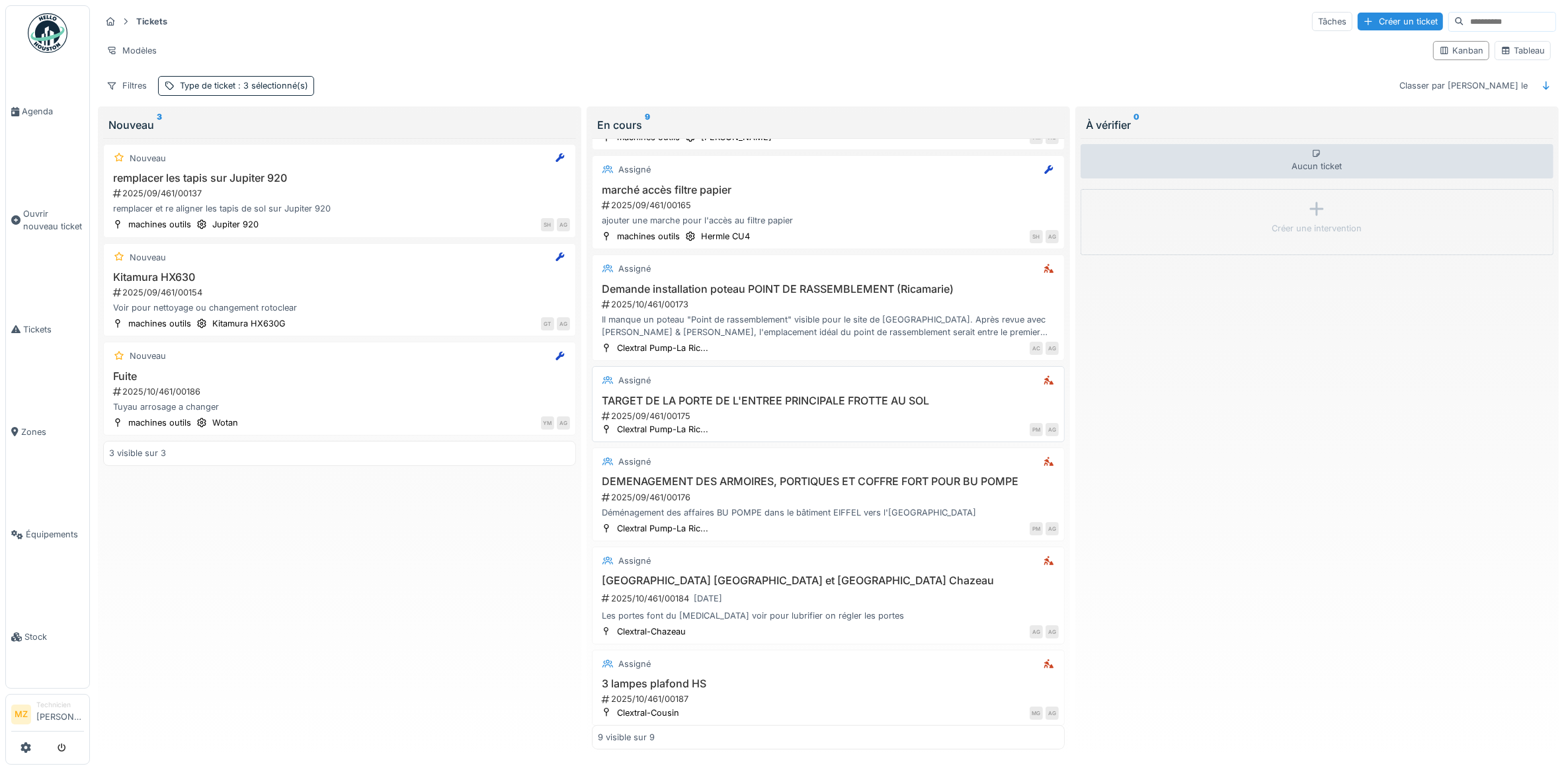
scroll to position [306, 0]
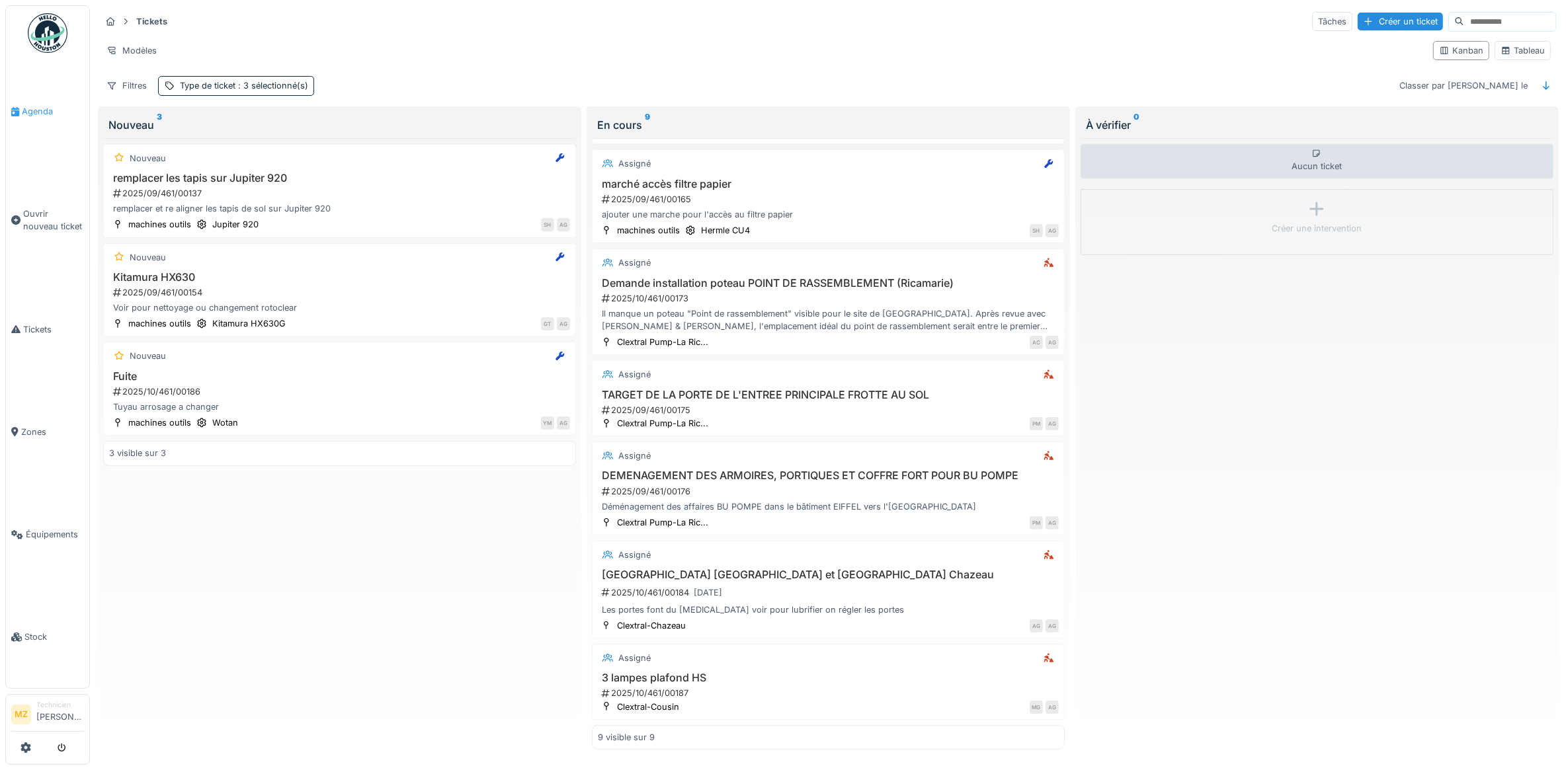
click at [70, 105] on span "Agenda" at bounding box center [53, 111] width 62 height 12
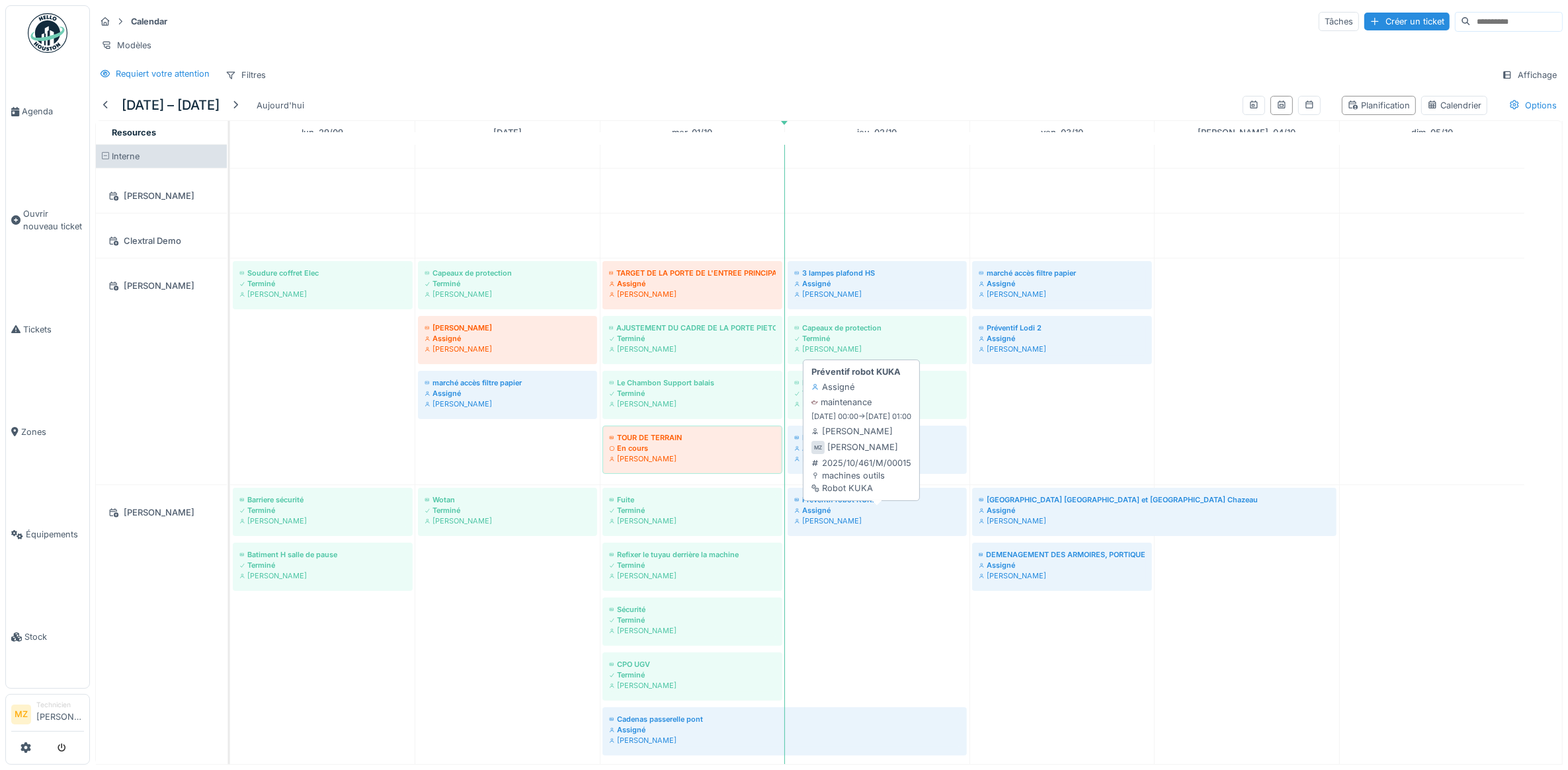
scroll to position [73, 0]
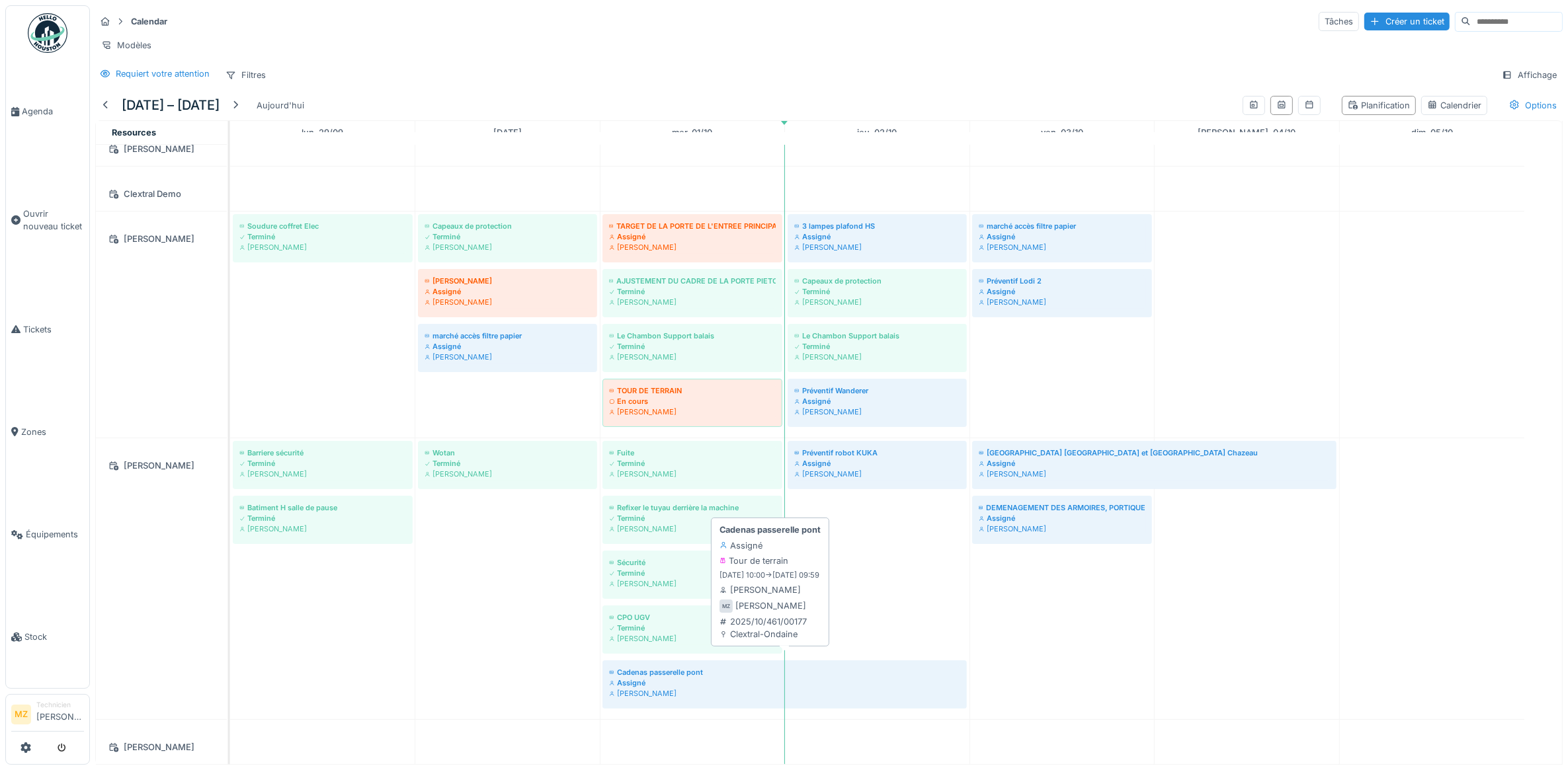
click at [712, 677] on div "Assigné" at bounding box center [784, 683] width 351 height 11
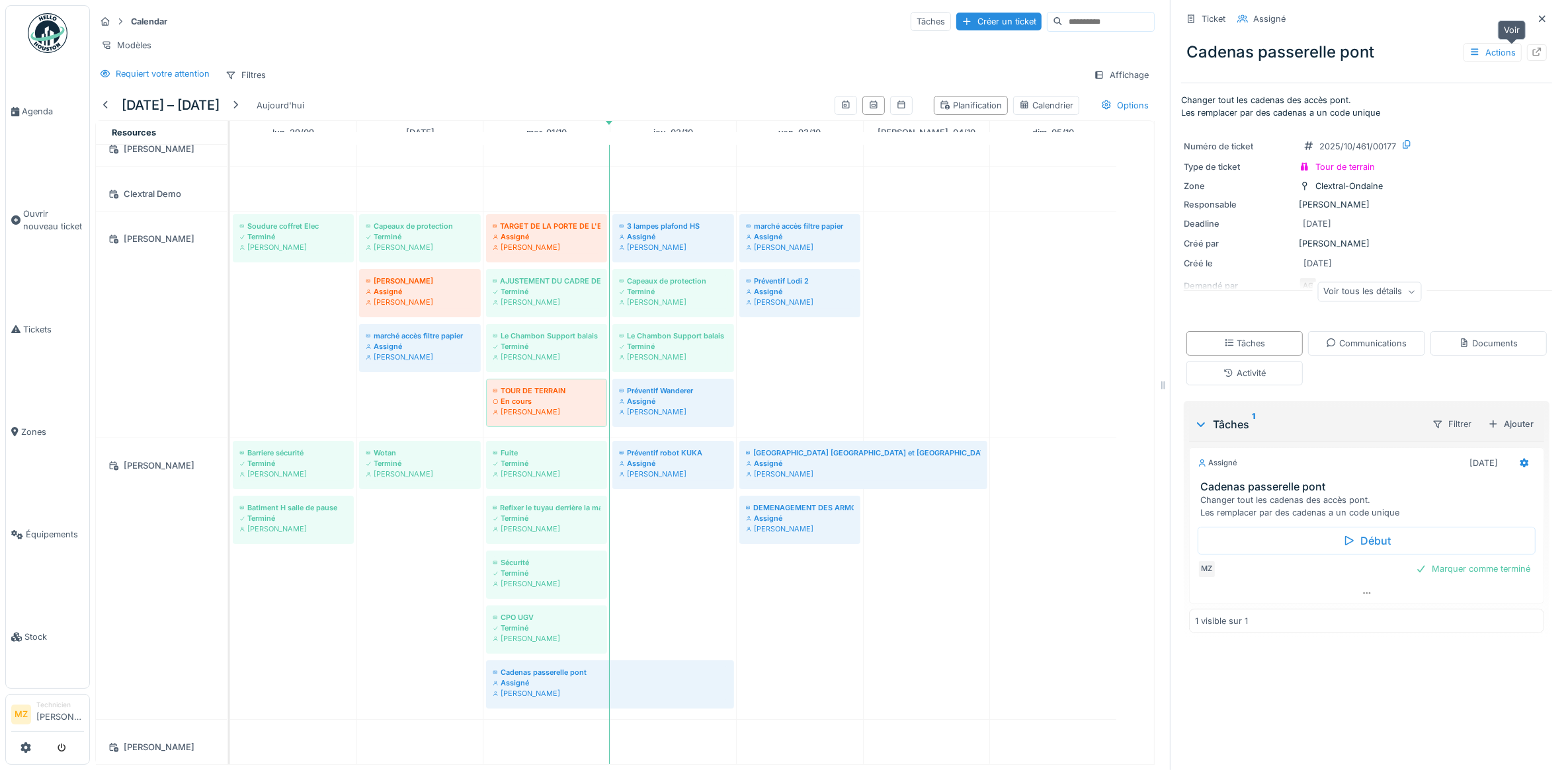
click at [1527, 47] on div at bounding box center [1536, 52] width 19 height 16
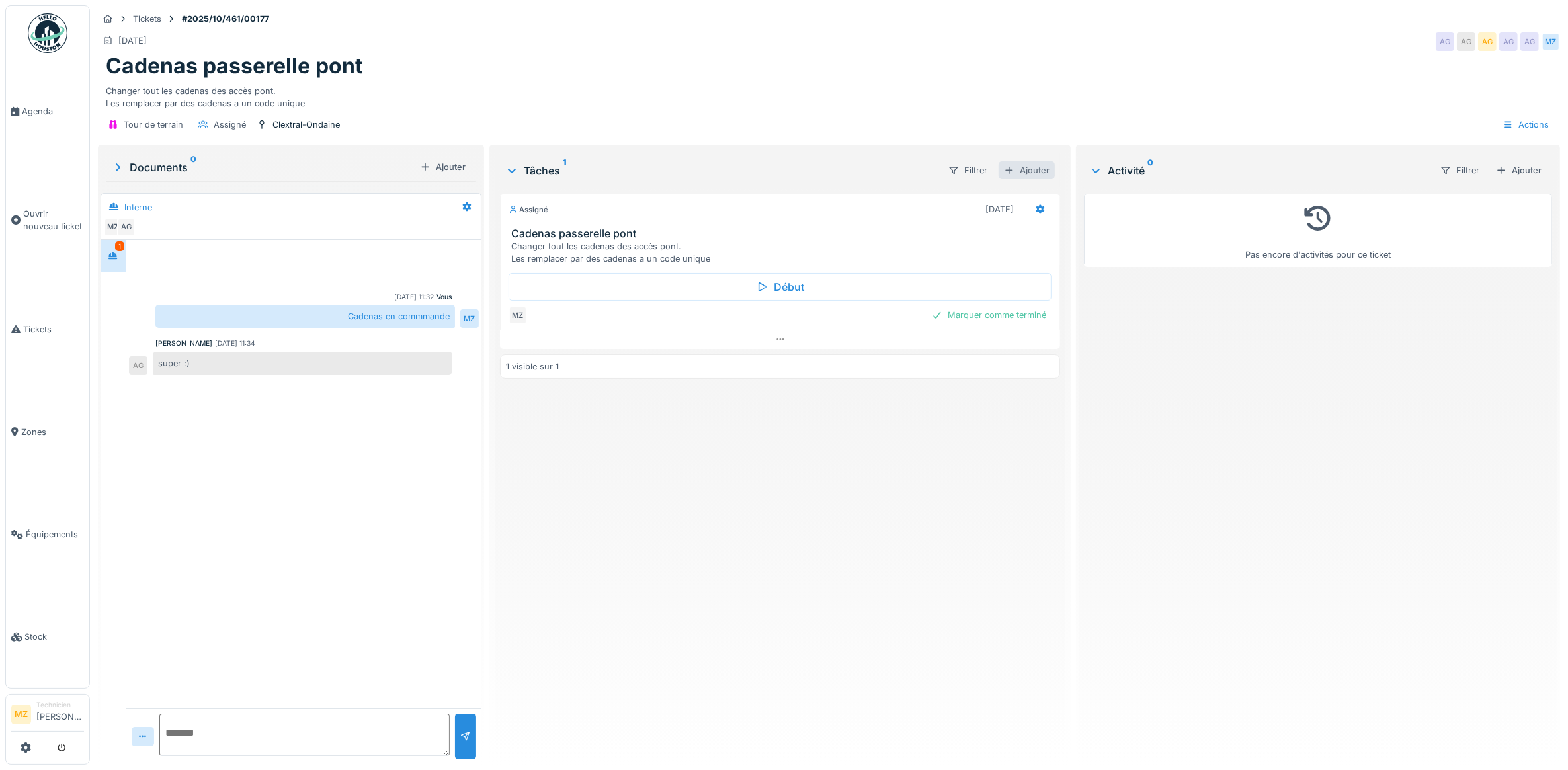
click at [1032, 174] on div "Ajouter" at bounding box center [1027, 170] width 56 height 18
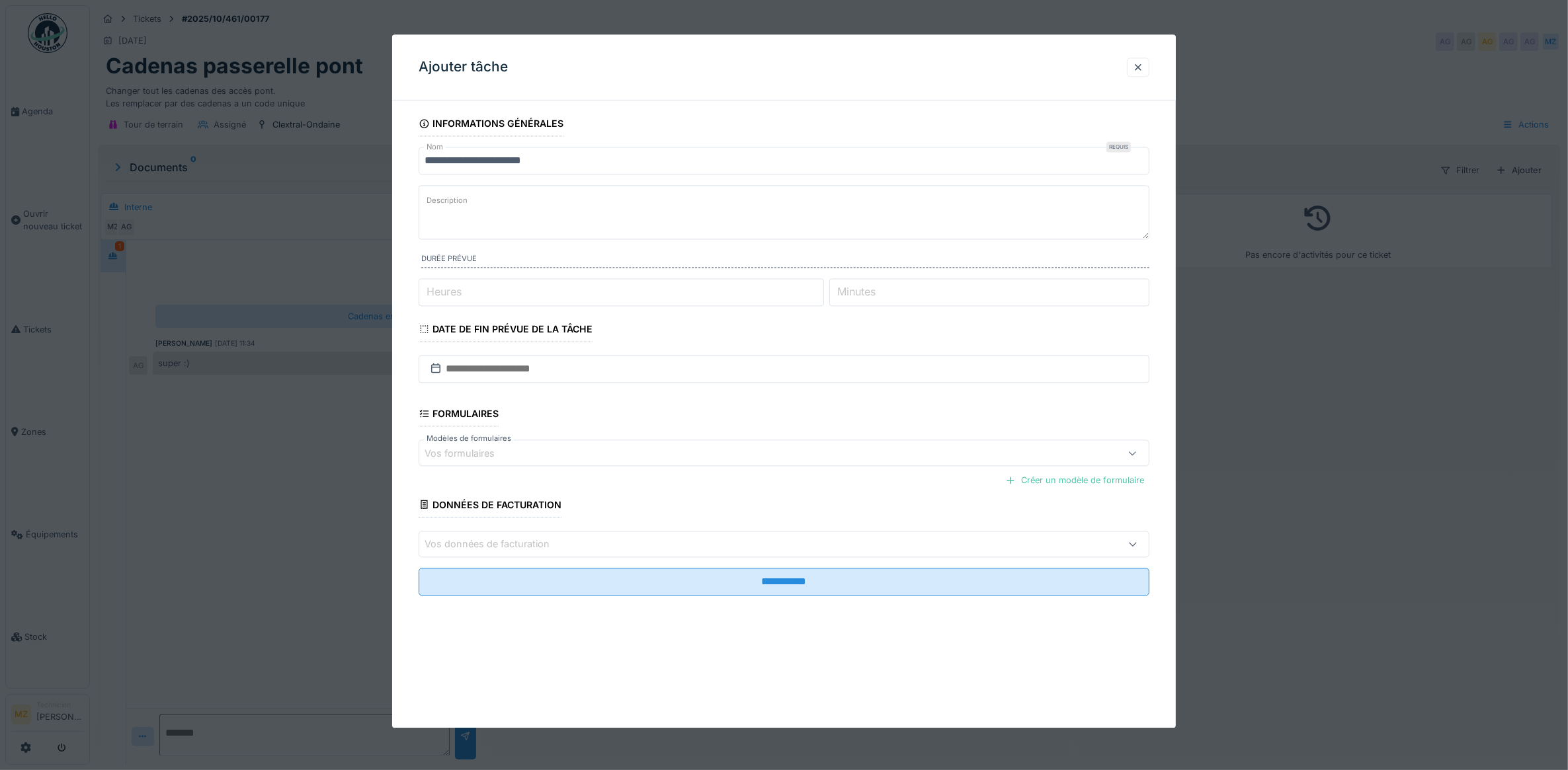
click at [1219, 487] on div at bounding box center [784, 385] width 1568 height 770
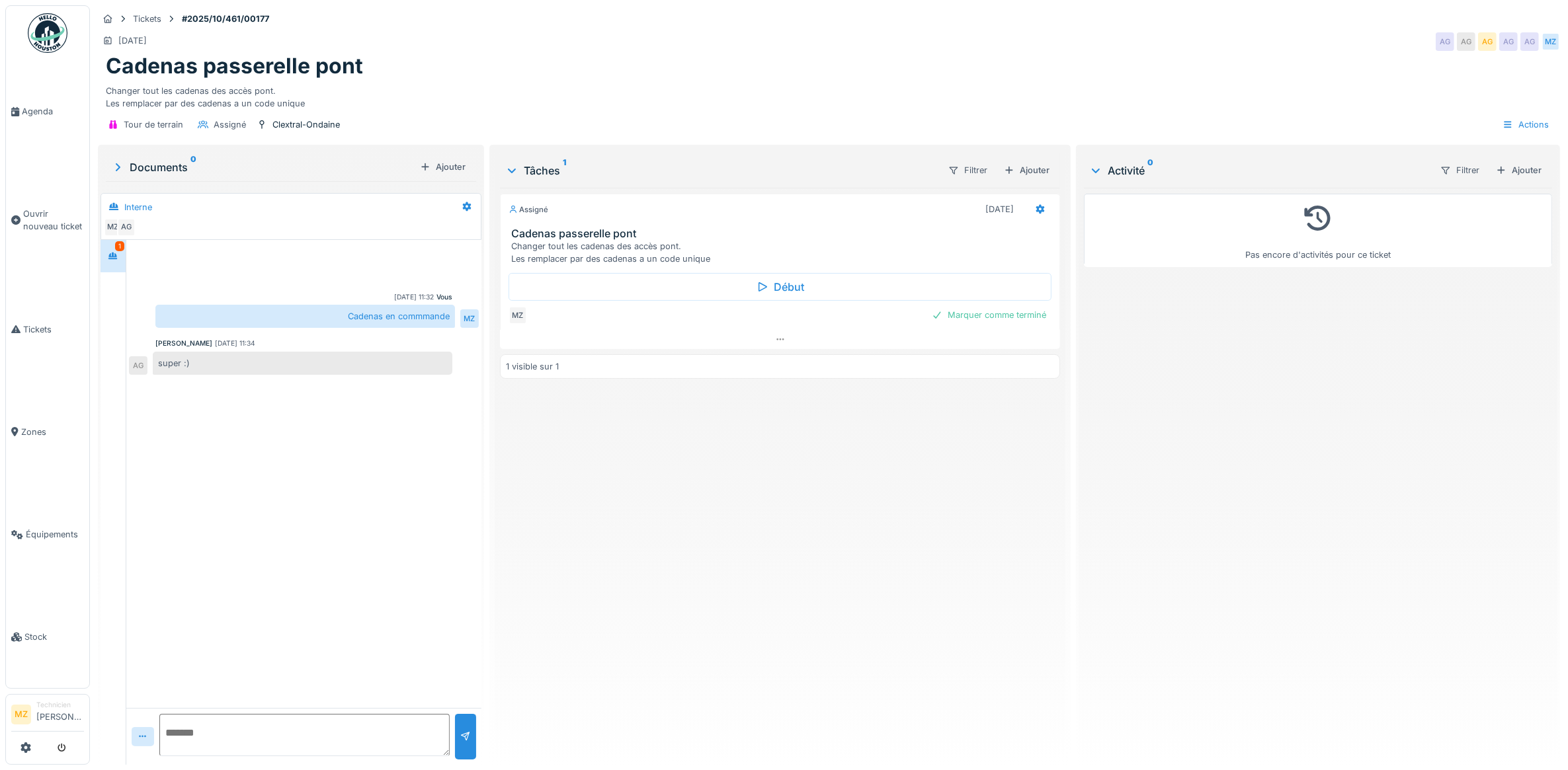
click at [1525, 167] on div "Activité 0 Filtrer Ajouter" at bounding box center [1318, 170] width 468 height 35
click at [1519, 163] on div "Ajouter" at bounding box center [1519, 170] width 56 height 18
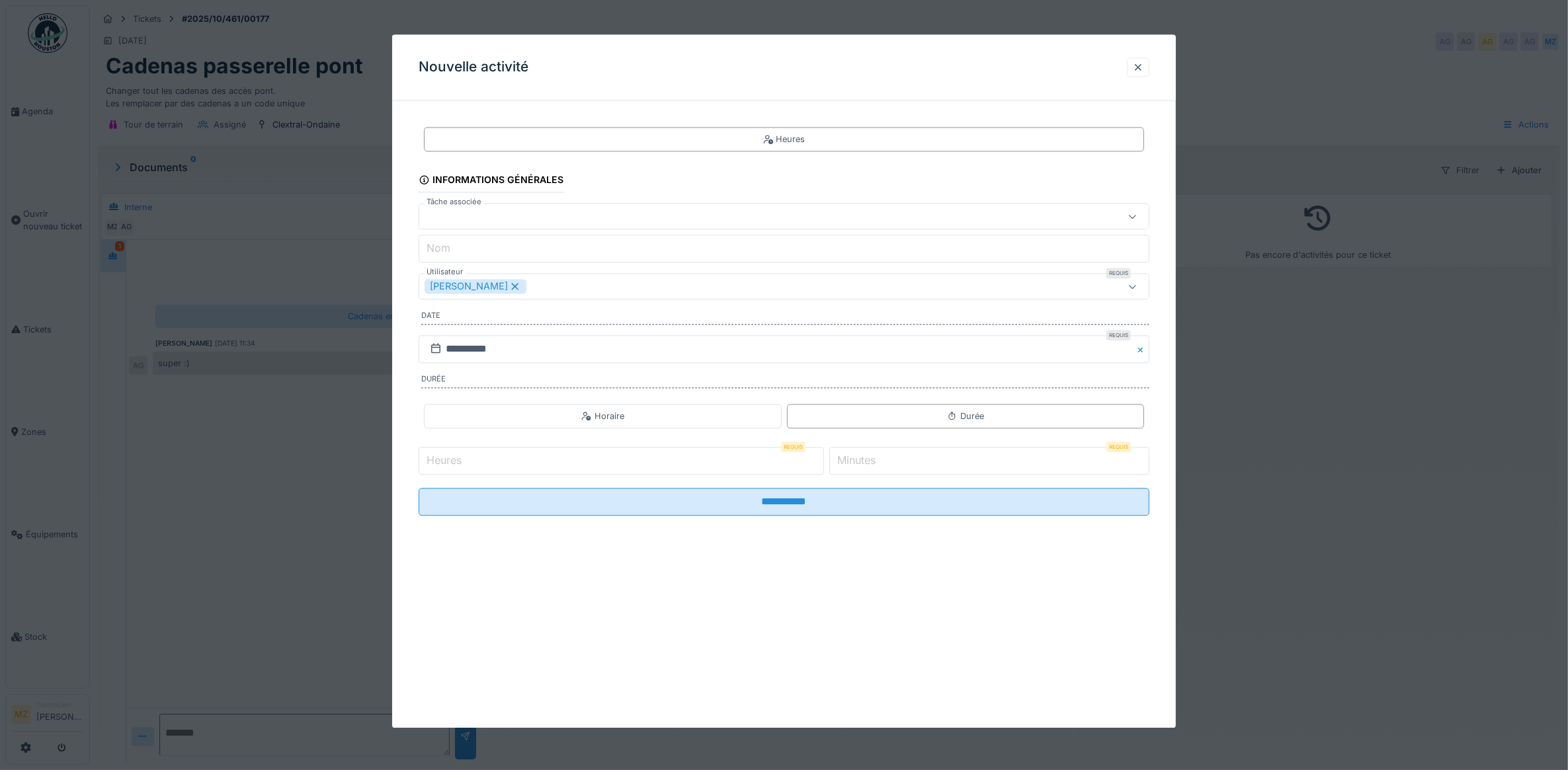
click at [1326, 357] on div at bounding box center [784, 385] width 1568 height 770
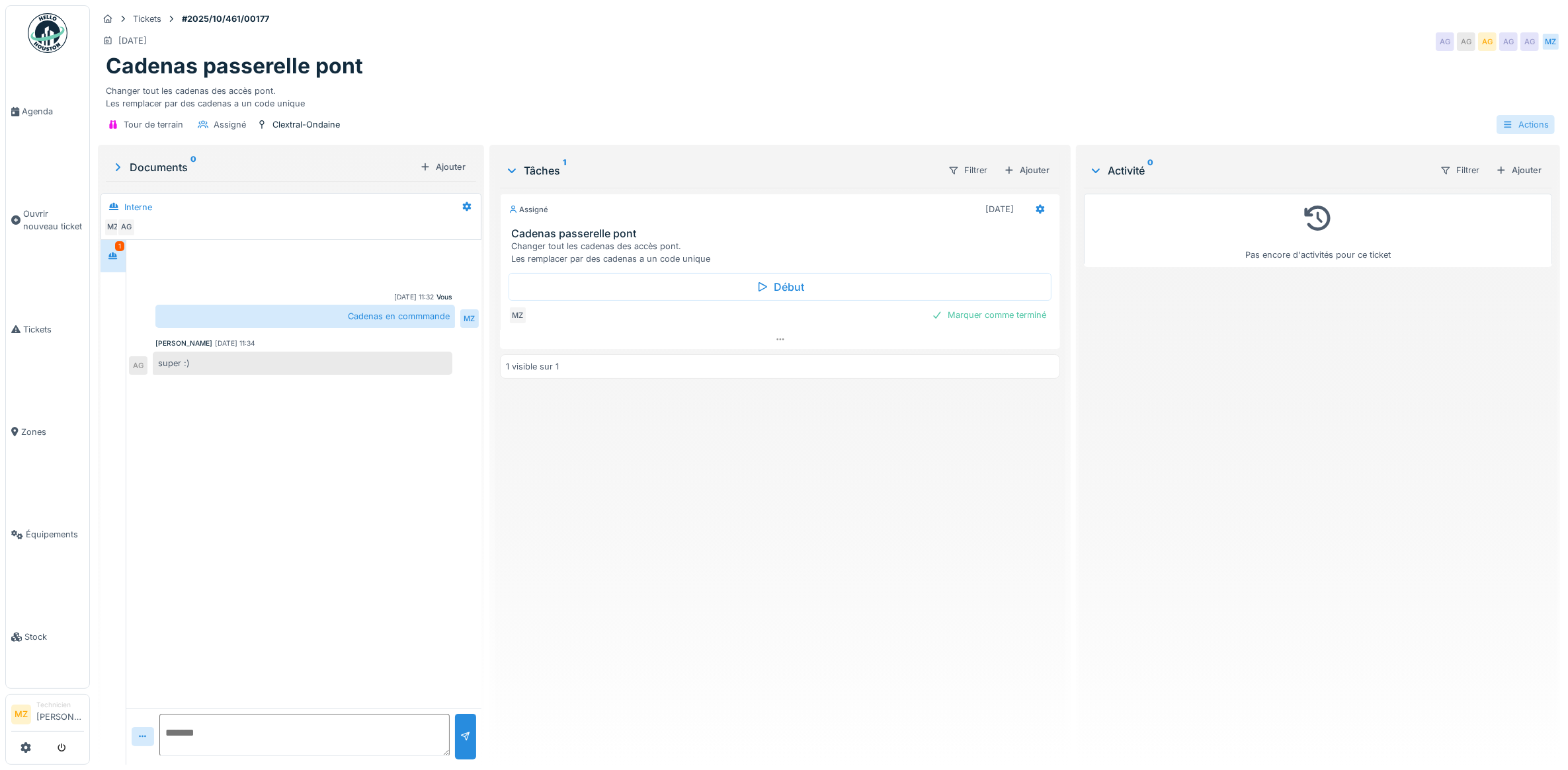
click at [1513, 118] on div "Actions" at bounding box center [1525, 125] width 58 height 19
click at [1446, 157] on div "Demande de matériel" at bounding box center [1445, 154] width 163 height 19
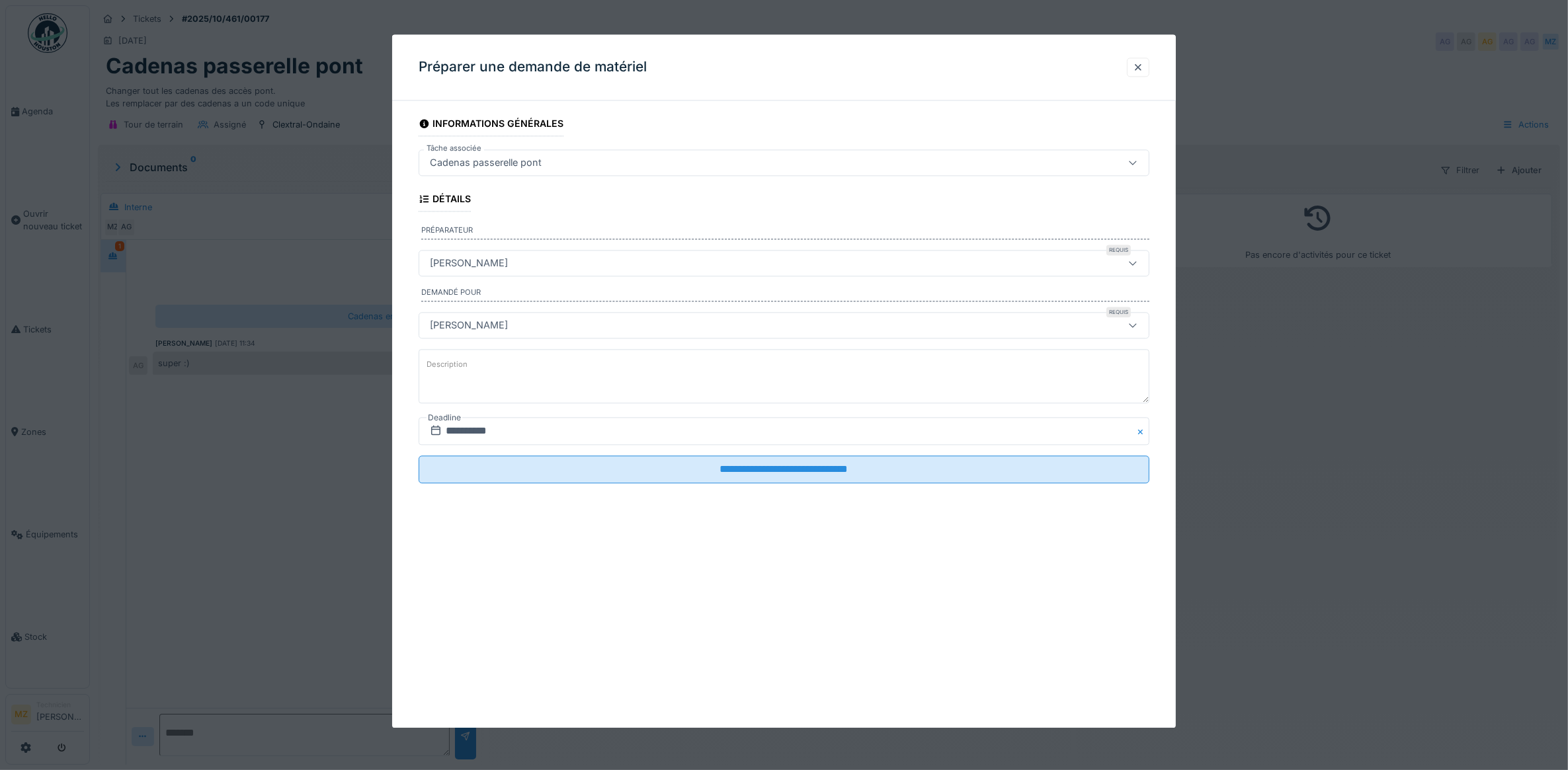
click at [557, 374] on textarea "Description" at bounding box center [784, 376] width 731 height 54
click at [1412, 409] on div at bounding box center [784, 385] width 1568 height 770
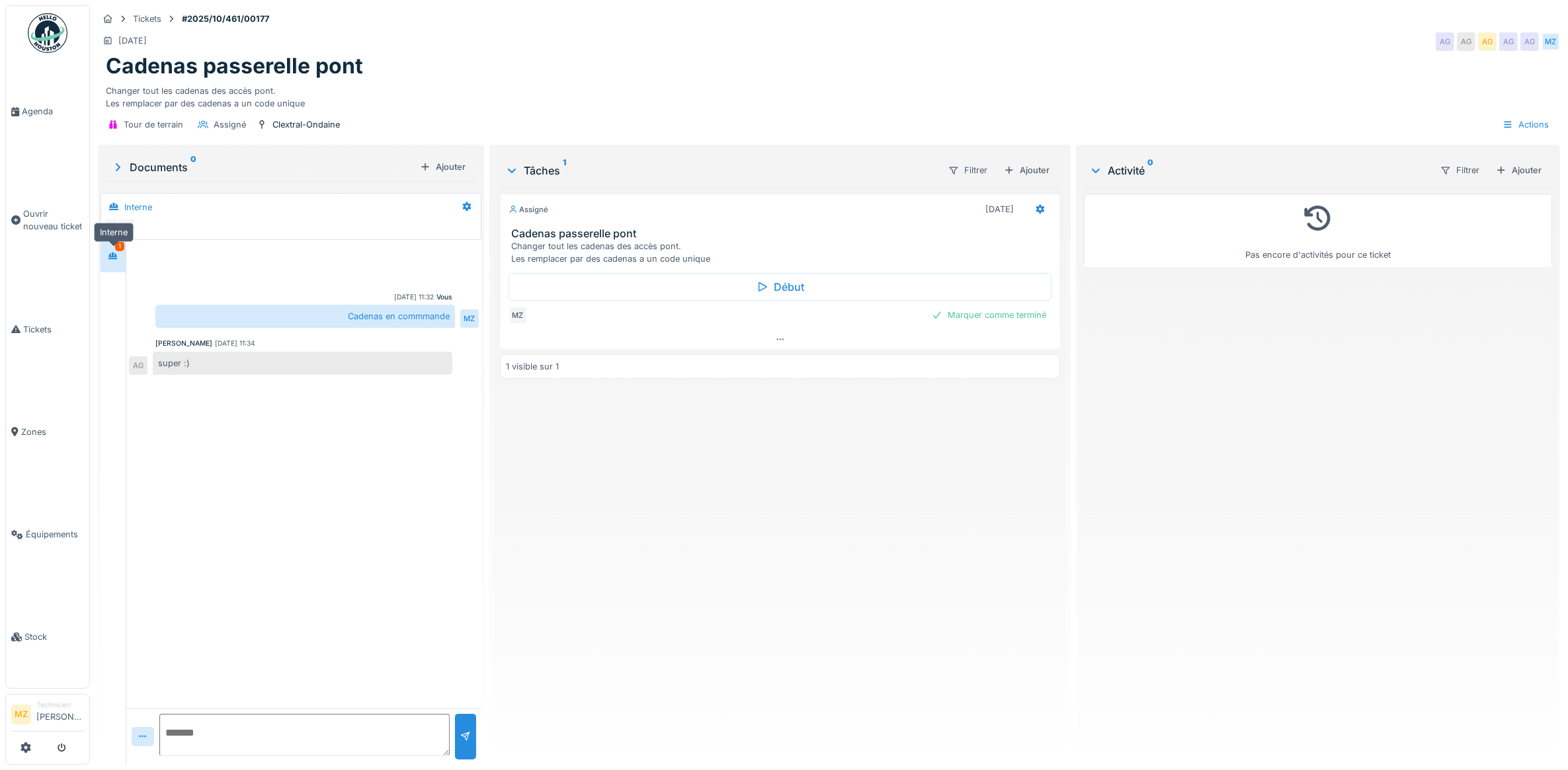
click at [114, 266] on div at bounding box center [112, 256] width 19 height 22
click at [26, 128] on link "Agenda" at bounding box center [48, 111] width 83 height 103
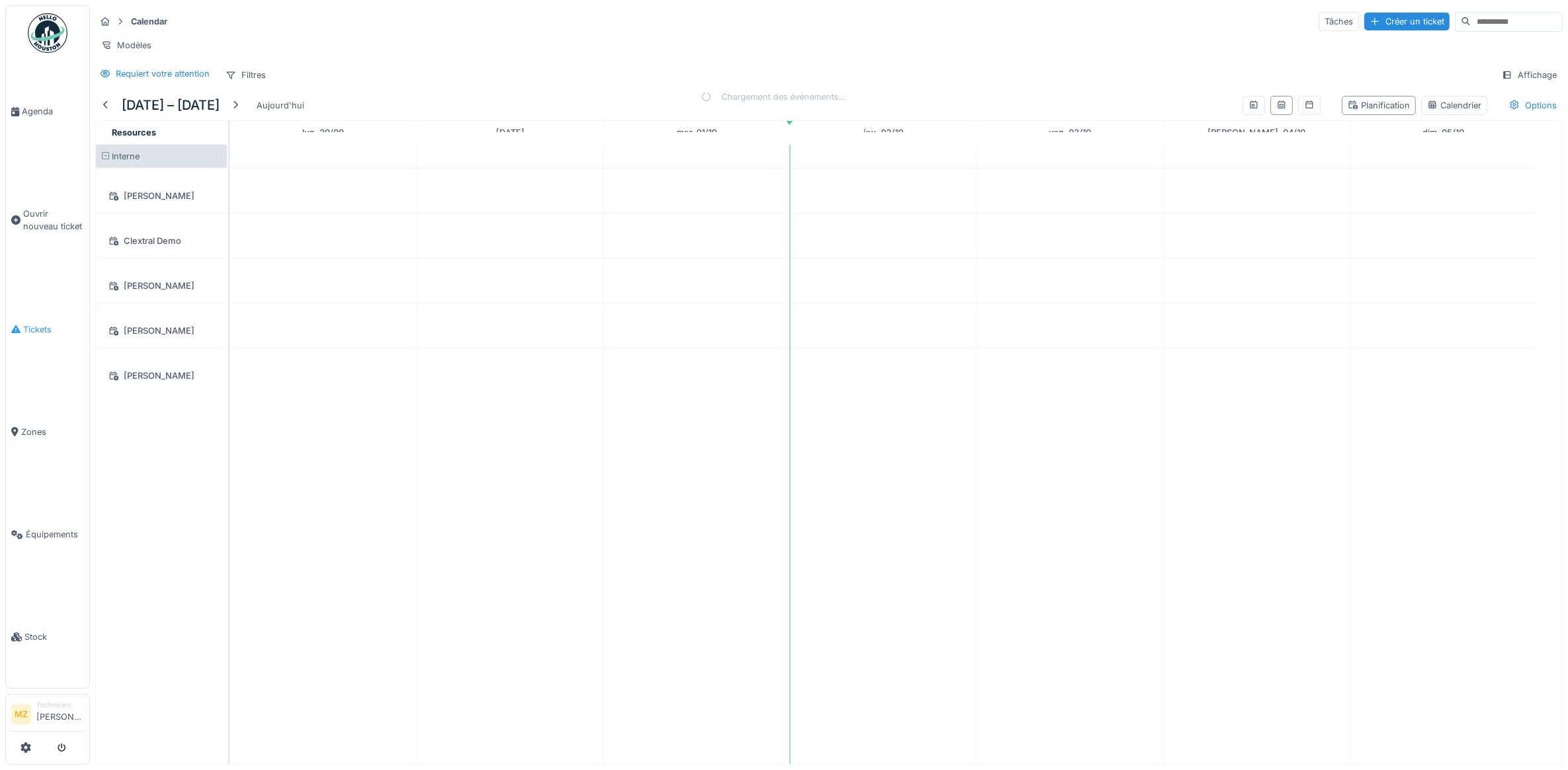
click at [41, 334] on link "Tickets" at bounding box center [48, 329] width 83 height 103
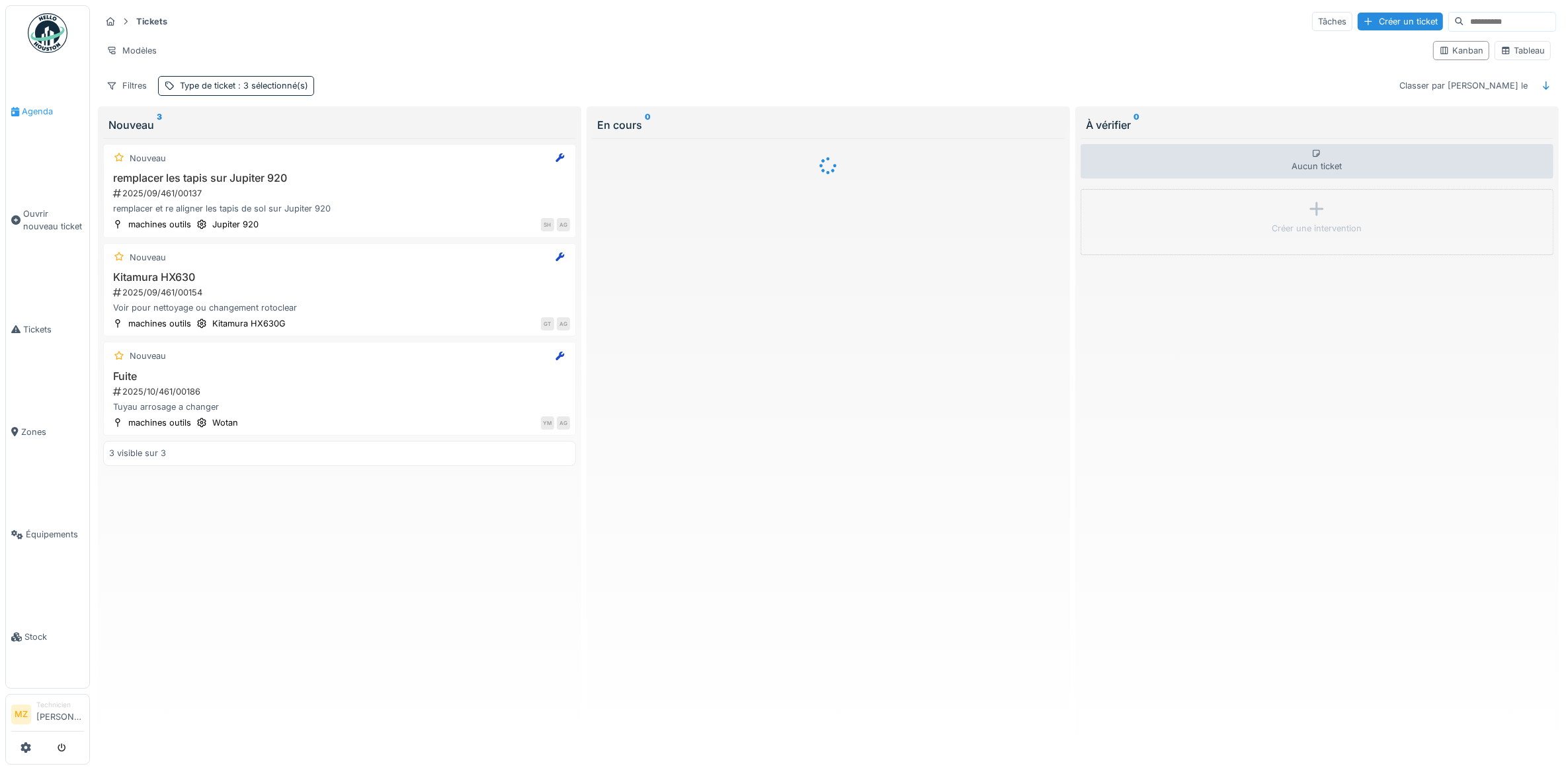
click at [41, 114] on span "Agenda" at bounding box center [53, 111] width 62 height 12
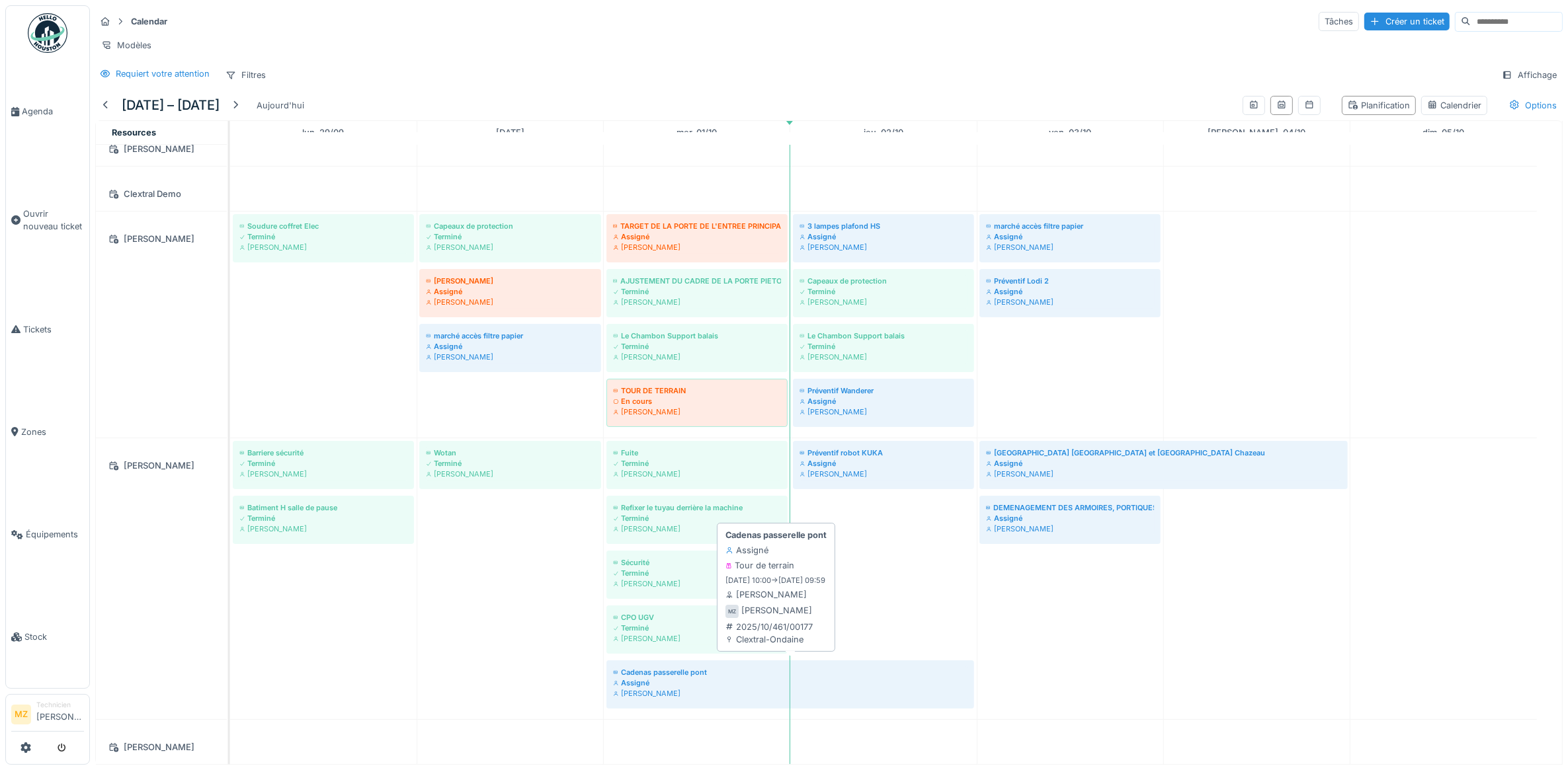
scroll to position [73, 0]
click at [721, 677] on div "Assigné" at bounding box center [790, 683] width 354 height 11
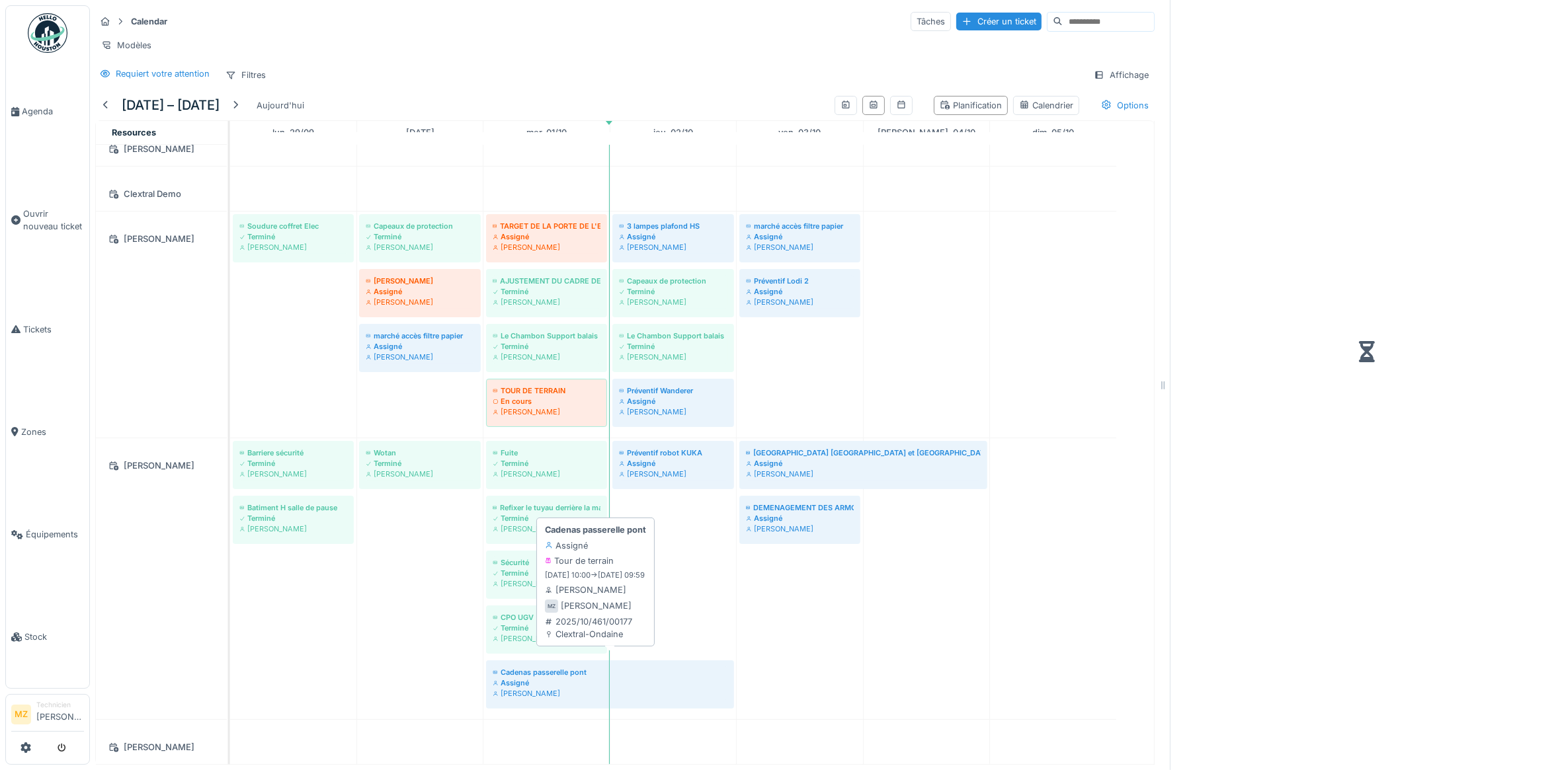
scroll to position [73, 0]
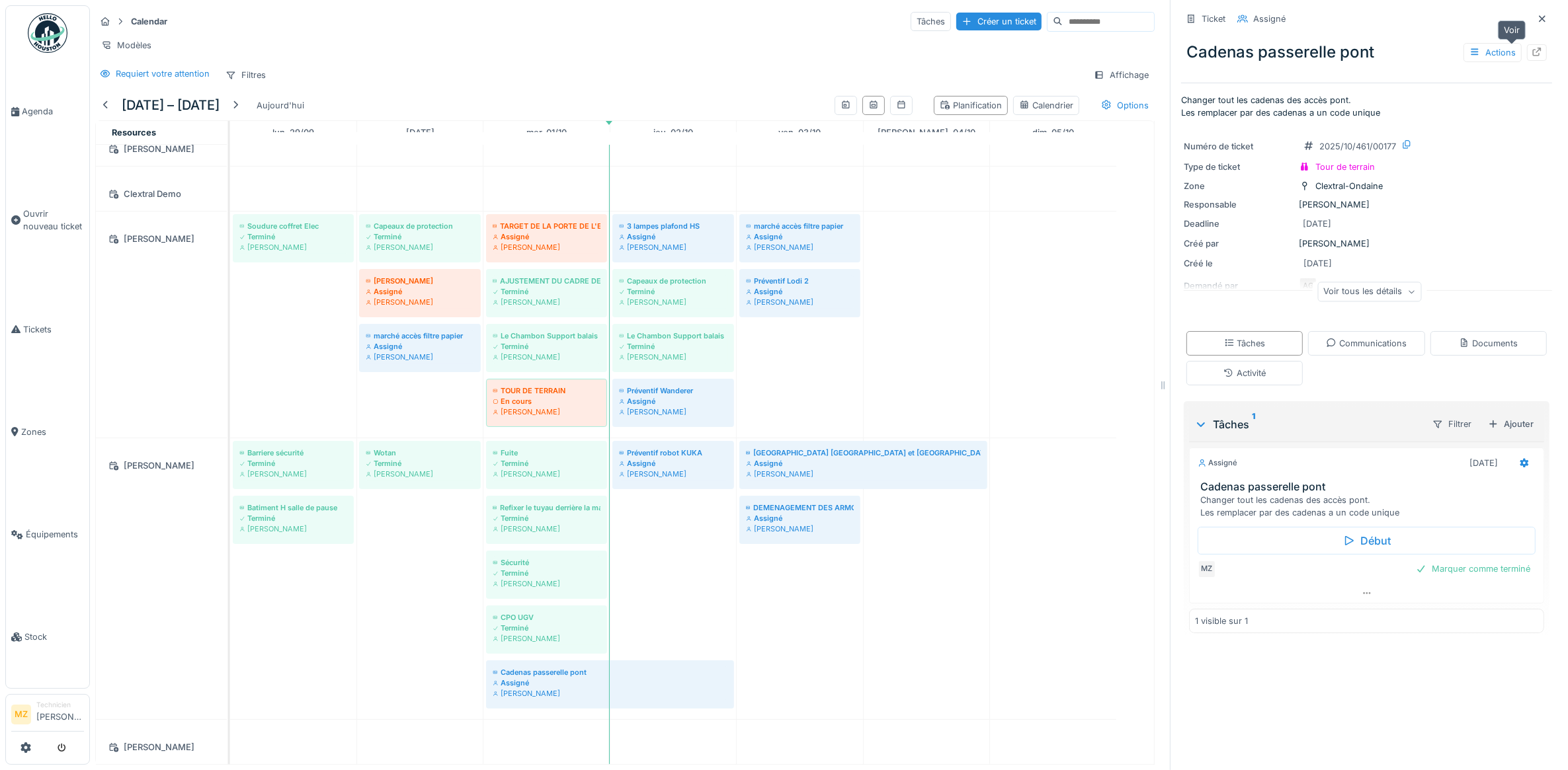
click at [1527, 47] on div at bounding box center [1536, 52] width 19 height 16
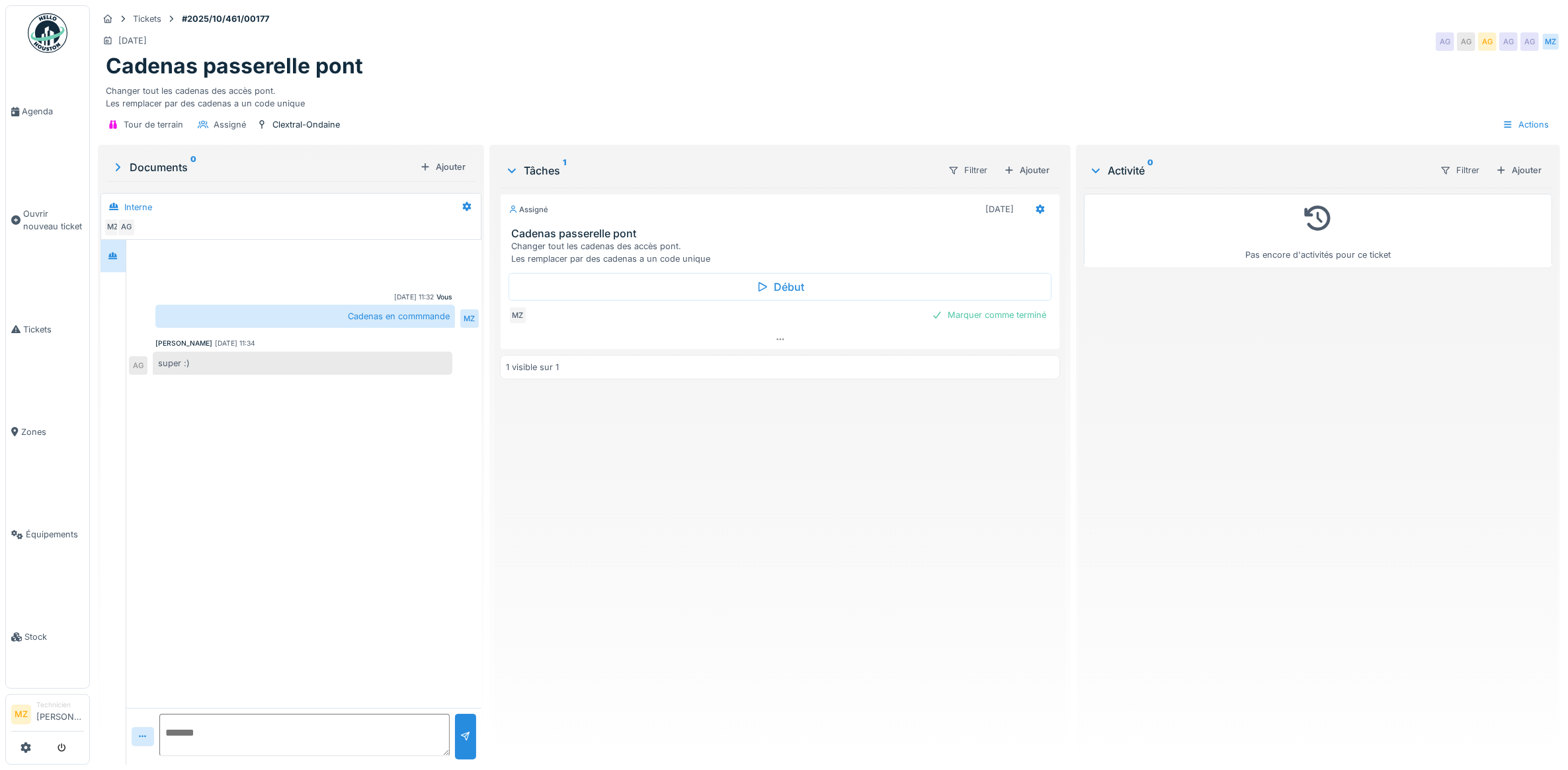
click at [964, 306] on div "Début MZ Marquer comme terminé" at bounding box center [780, 297] width 561 height 65
click at [963, 311] on div "Marquer comme terminé" at bounding box center [989, 315] width 125 height 18
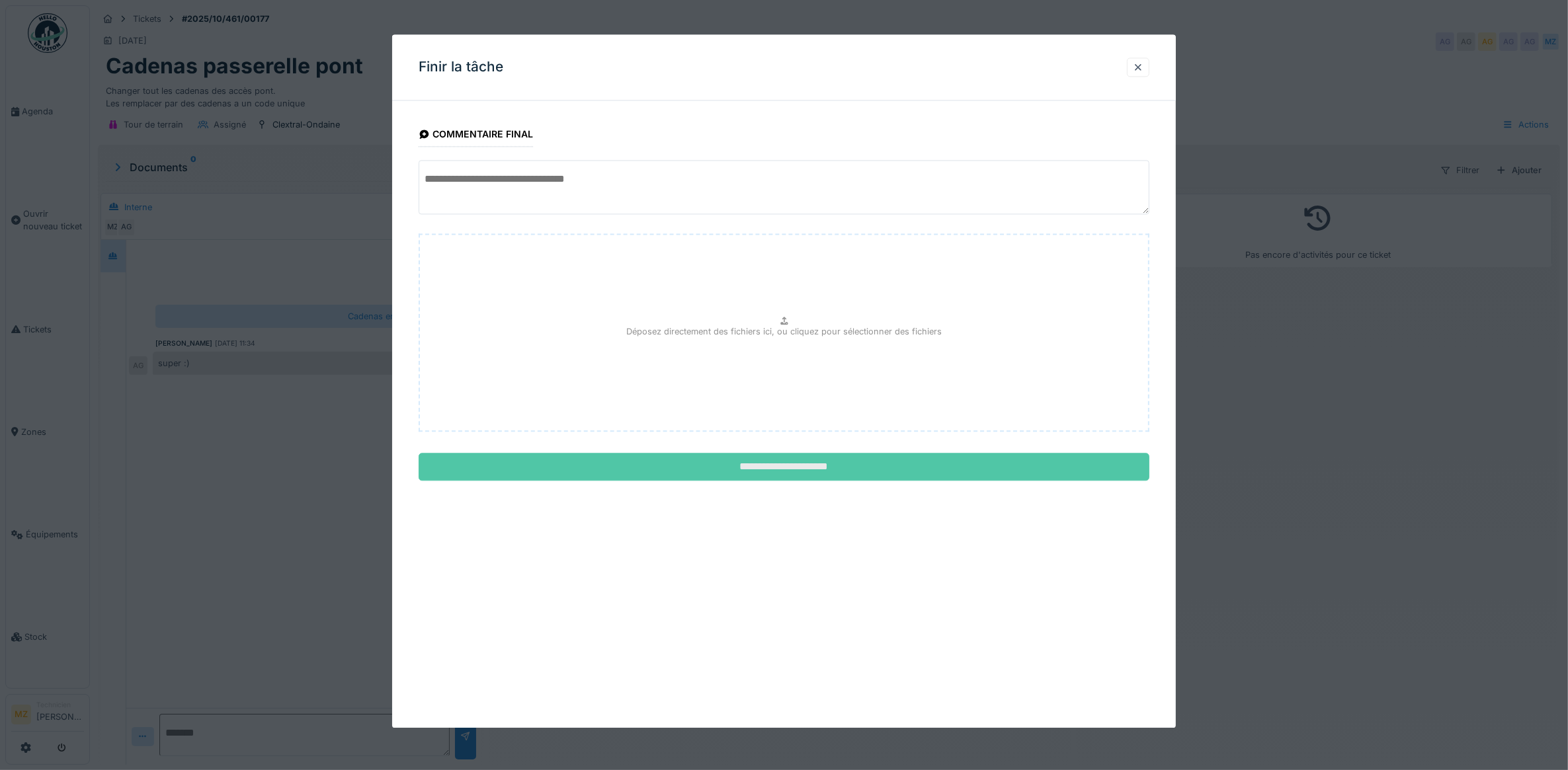
click at [756, 470] on input "**********" at bounding box center [784, 467] width 731 height 28
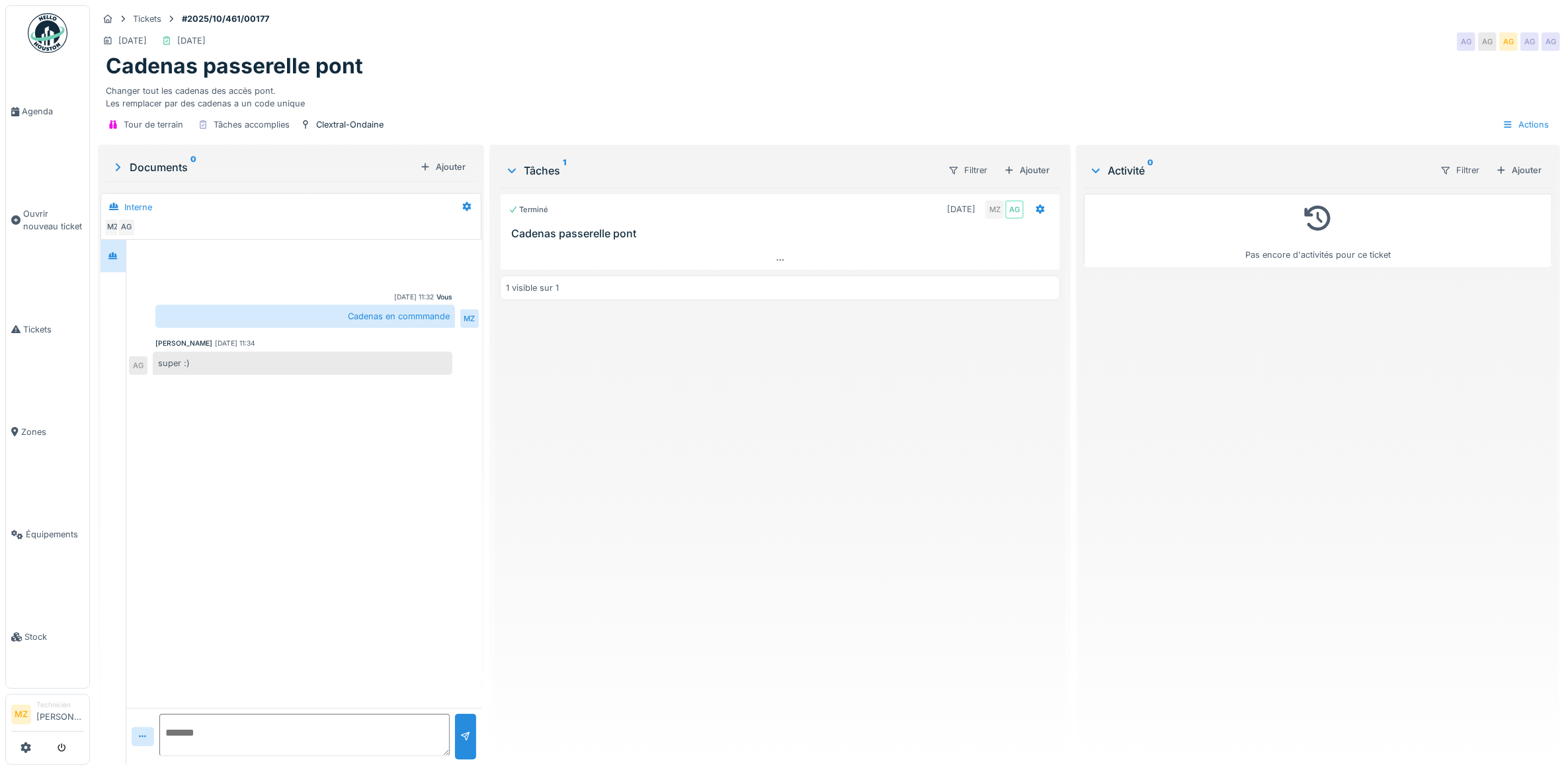
drag, startPoint x: 1268, startPoint y: 153, endPoint x: 1275, endPoint y: 181, distance: 28.9
click at [1278, 184] on div "Activité 0 Filtrer Ajouter" at bounding box center [1318, 170] width 468 height 35
drag, startPoint x: 1262, startPoint y: 173, endPoint x: 1281, endPoint y: 169, distance: 19.4
click at [1281, 170] on div "Activité 0" at bounding box center [1259, 171] width 340 height 16
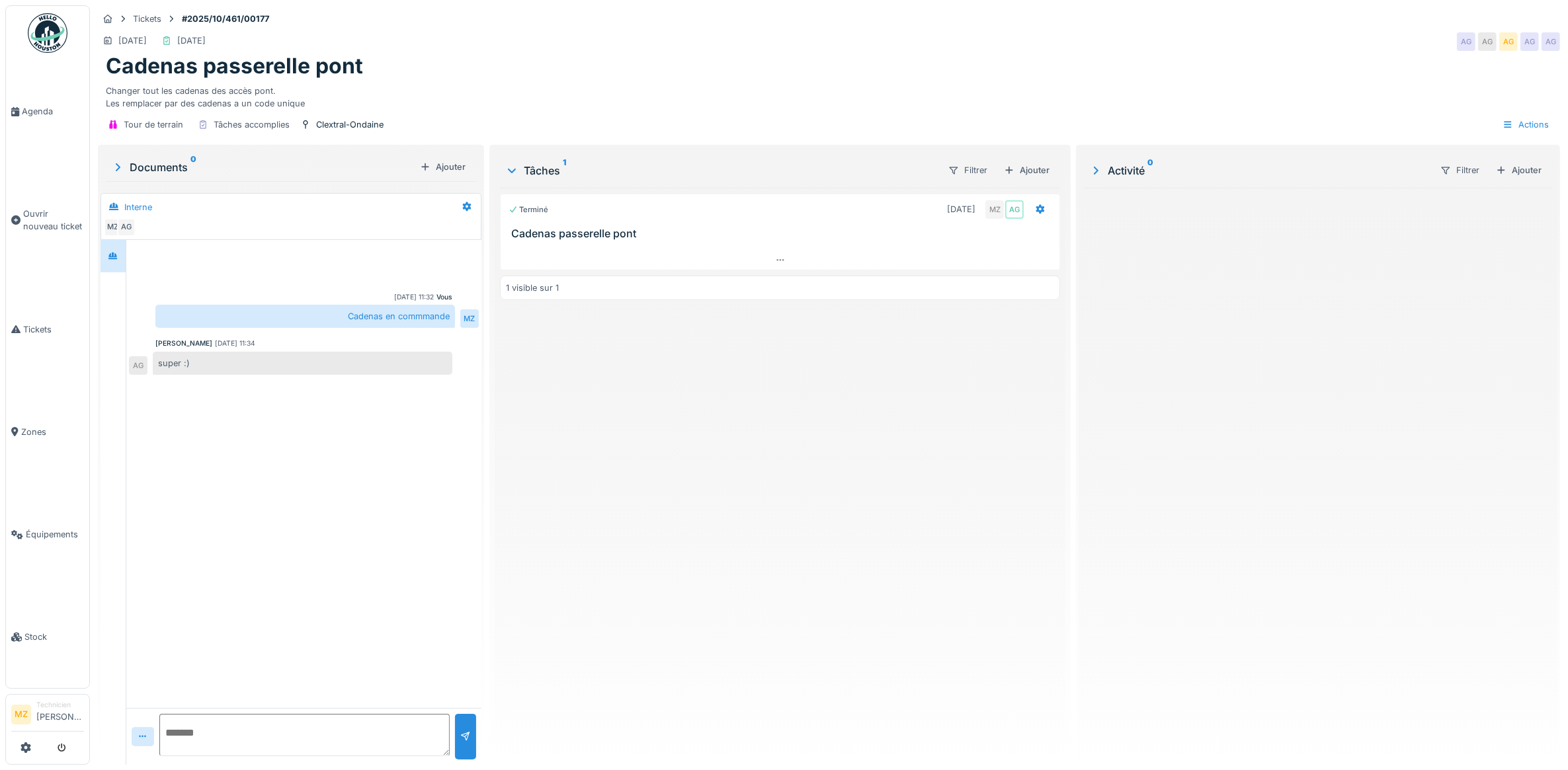
click at [1244, 177] on div "Activité 0" at bounding box center [1259, 171] width 340 height 16
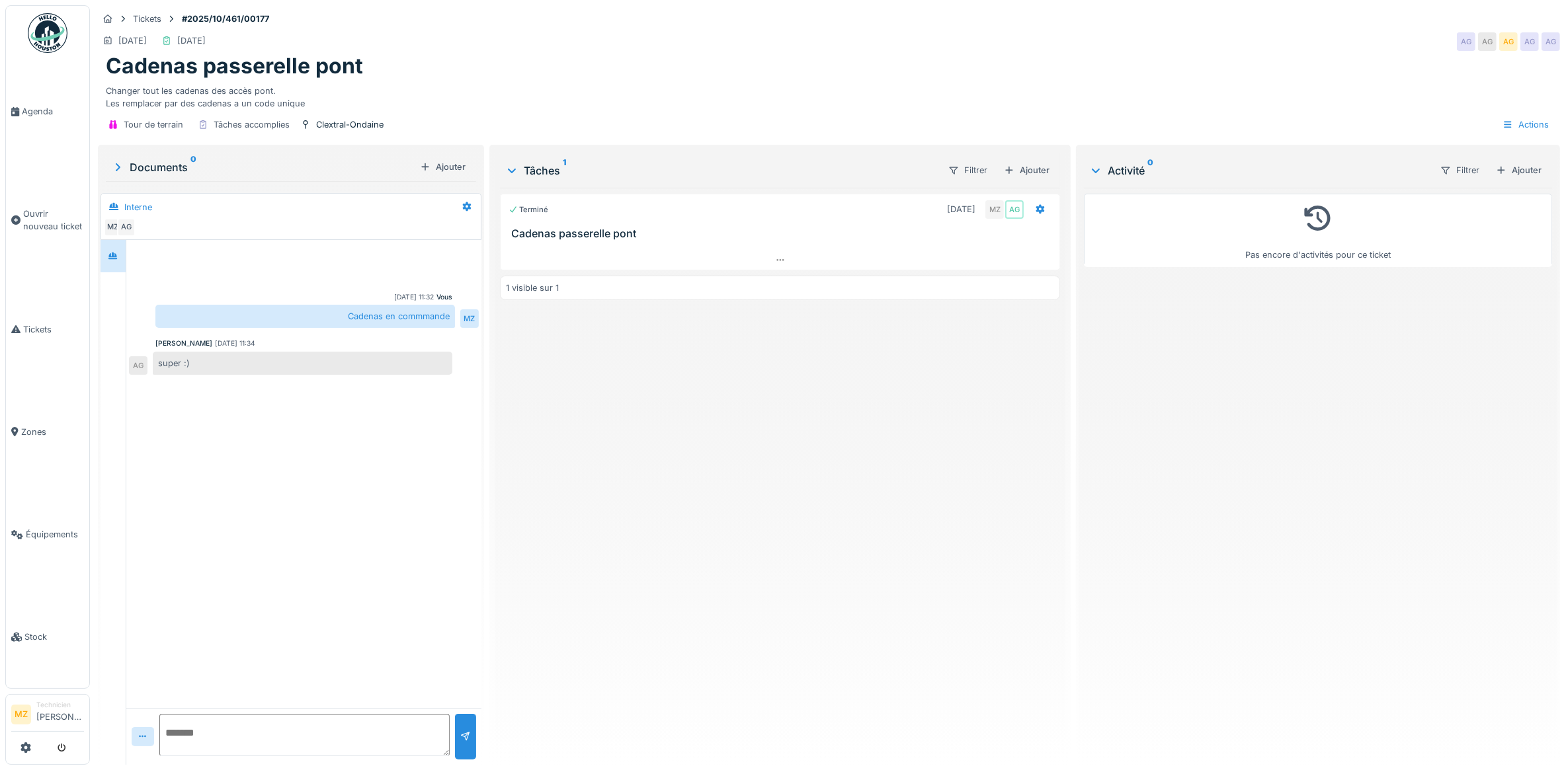
drag, startPoint x: 1119, startPoint y: 169, endPoint x: 1404, endPoint y: 509, distance: 443.6
click at [1387, 510] on div "Pas encore d'activités pour ce ticket" at bounding box center [1318, 471] width 468 height 567
click at [16, 745] on div at bounding box center [47, 748] width 72 height 22
click at [17, 746] on div at bounding box center [47, 748] width 72 height 22
click at [24, 747] on icon at bounding box center [26, 747] width 11 height 11
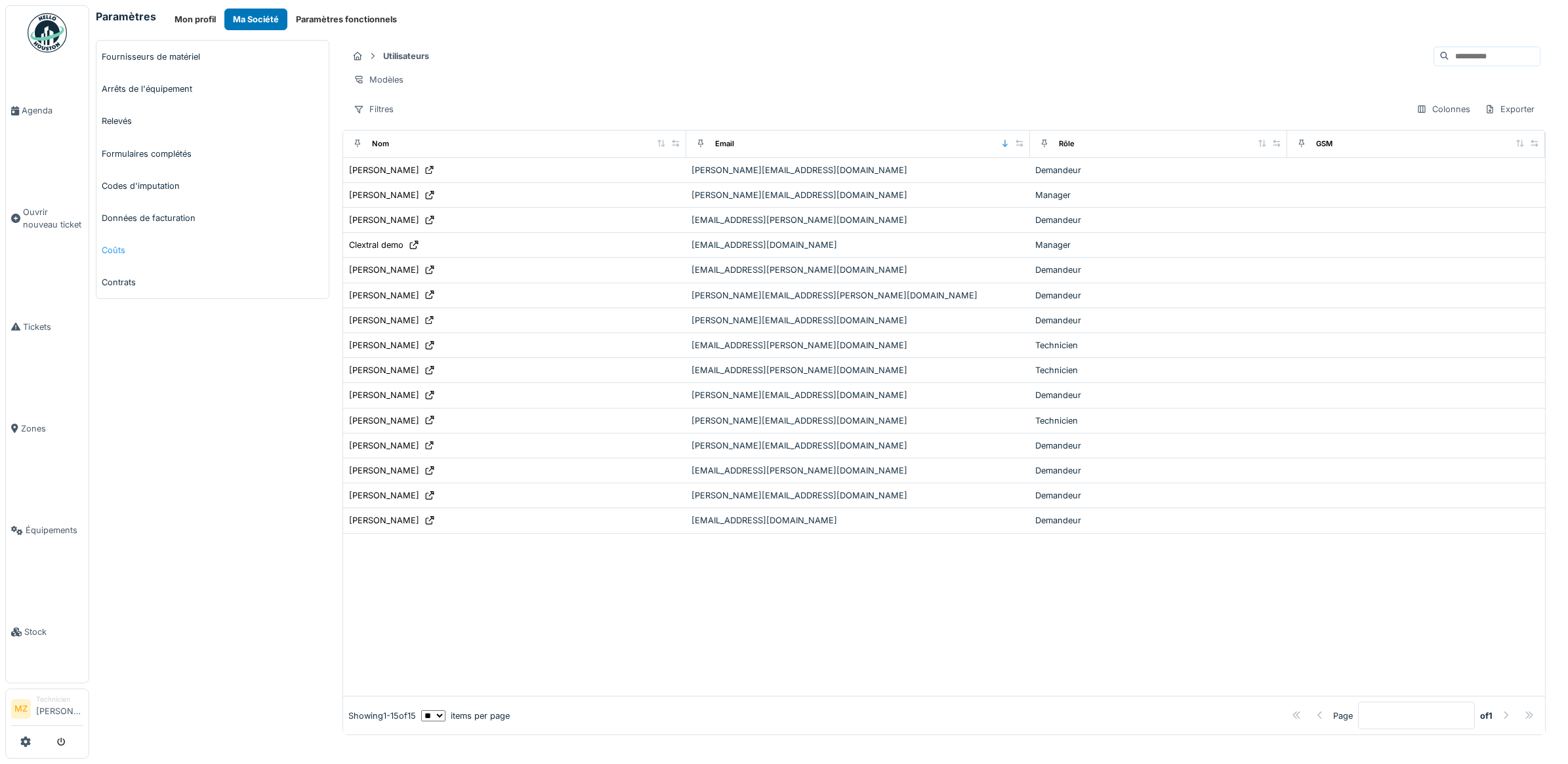
click at [127, 244] on link "Coûts" at bounding box center [213, 250] width 233 height 32
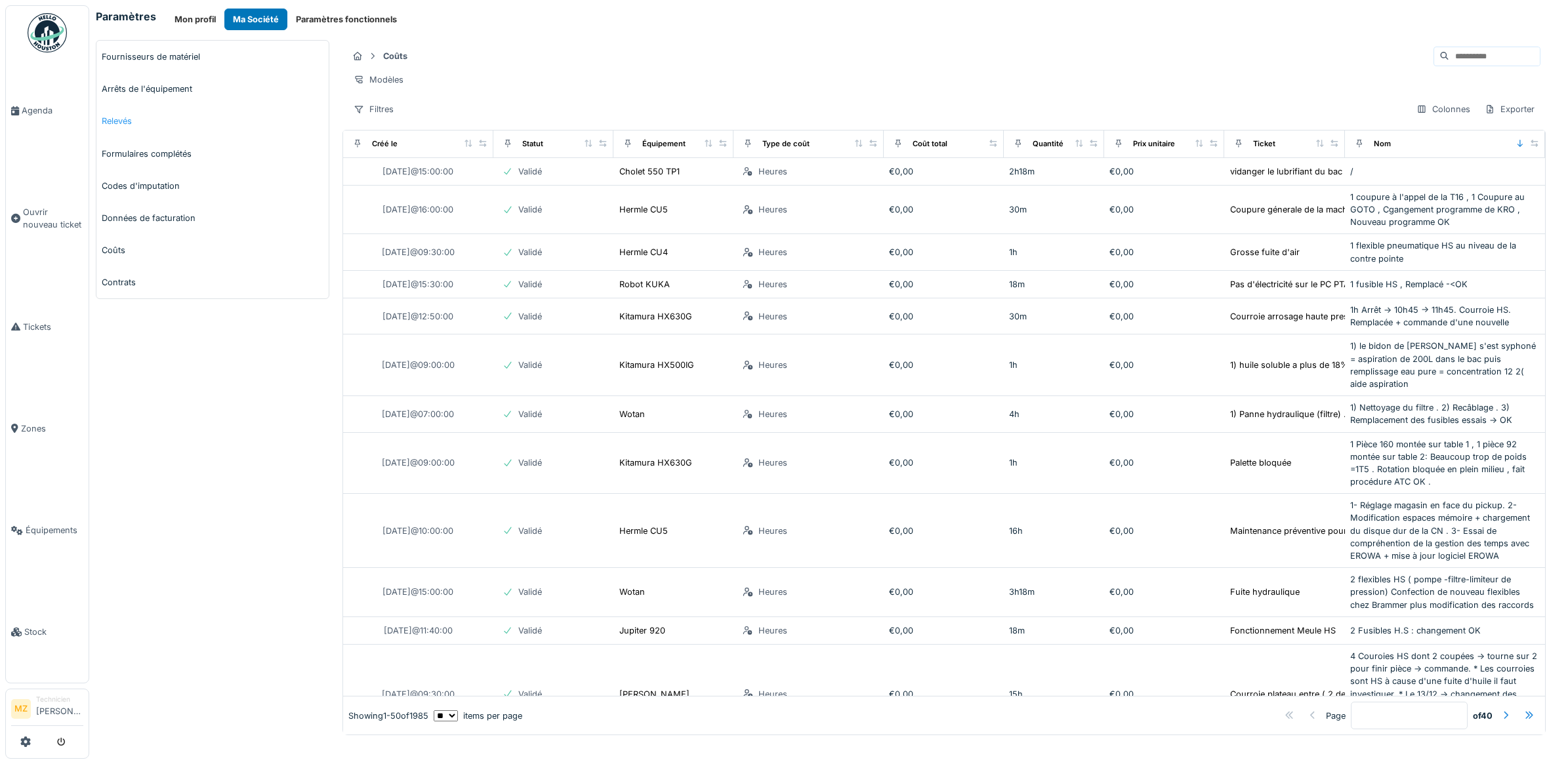
click at [140, 115] on link "Relevés" at bounding box center [213, 121] width 233 height 32
click at [145, 164] on link "Formulaires complétés" at bounding box center [213, 154] width 233 height 32
click at [148, 185] on link "Codes d'imputation" at bounding box center [213, 186] width 233 height 32
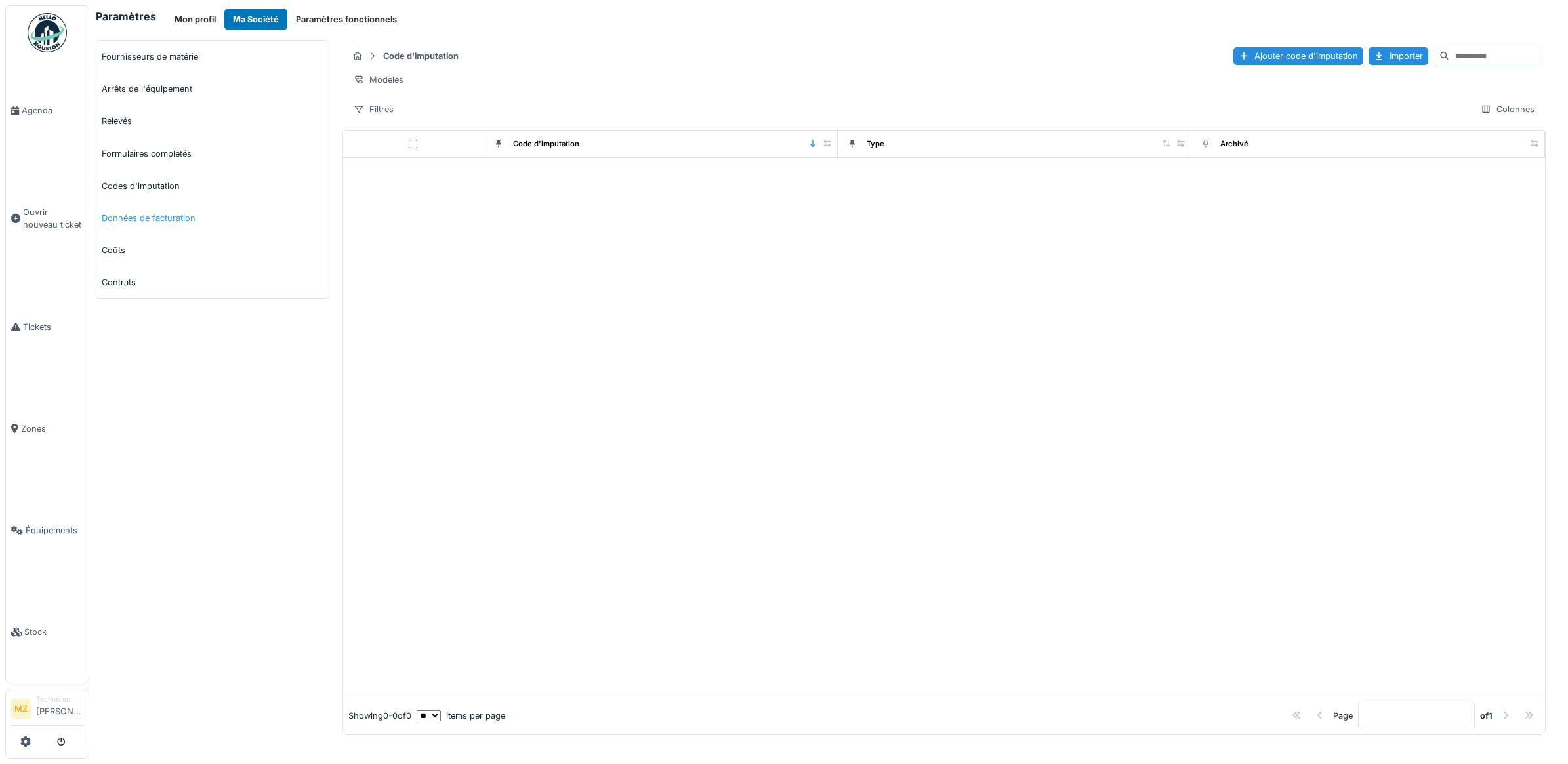
click at [155, 223] on link "Données de facturation" at bounding box center [213, 219] width 233 height 32
click at [198, 14] on button "Mon profil" at bounding box center [196, 19] width 59 height 22
click at [359, 17] on button "Paramètres fonctionnels" at bounding box center [346, 19] width 118 height 22
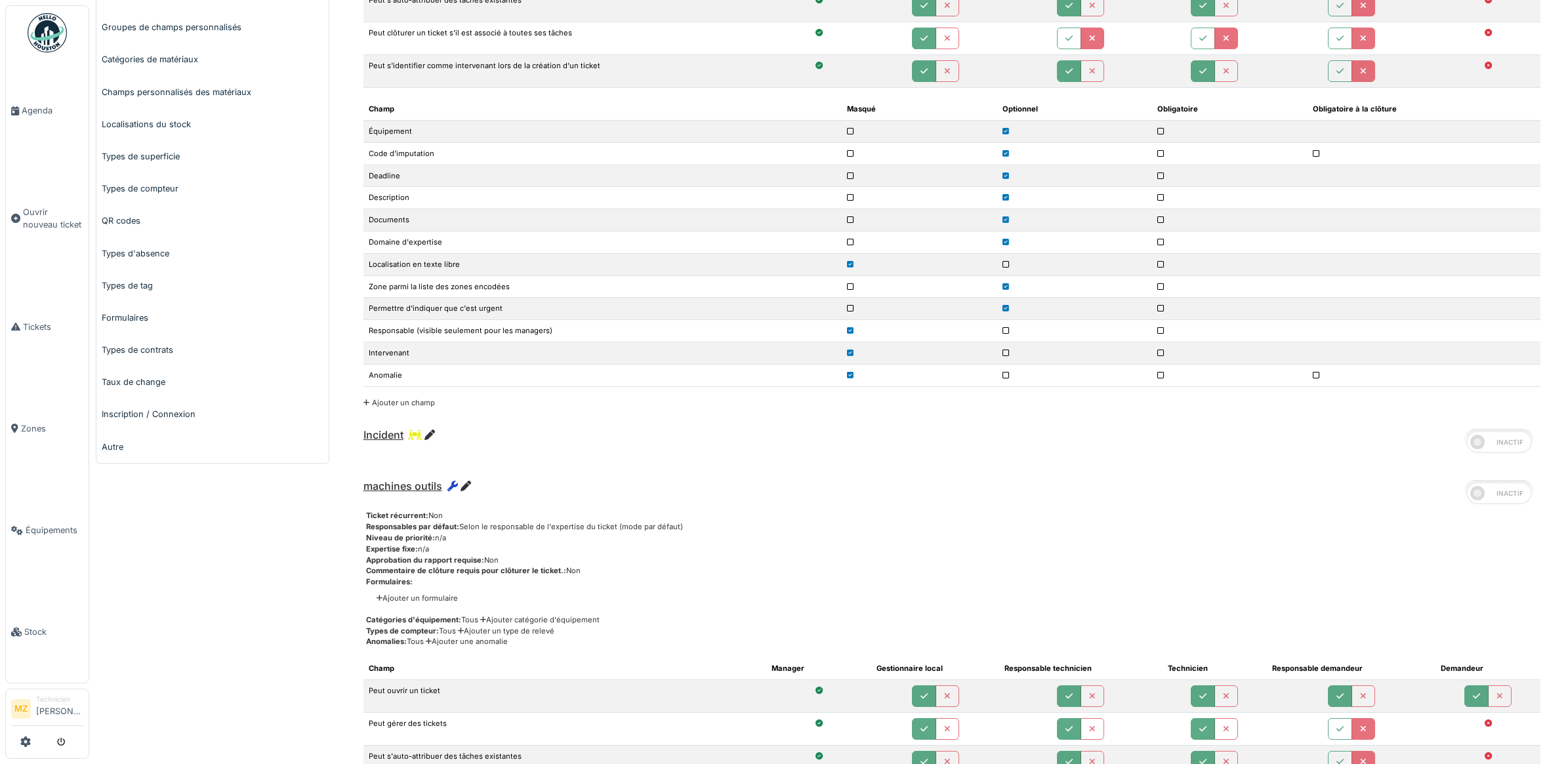
scroll to position [415, 0]
